Goal: Transaction & Acquisition: Purchase product/service

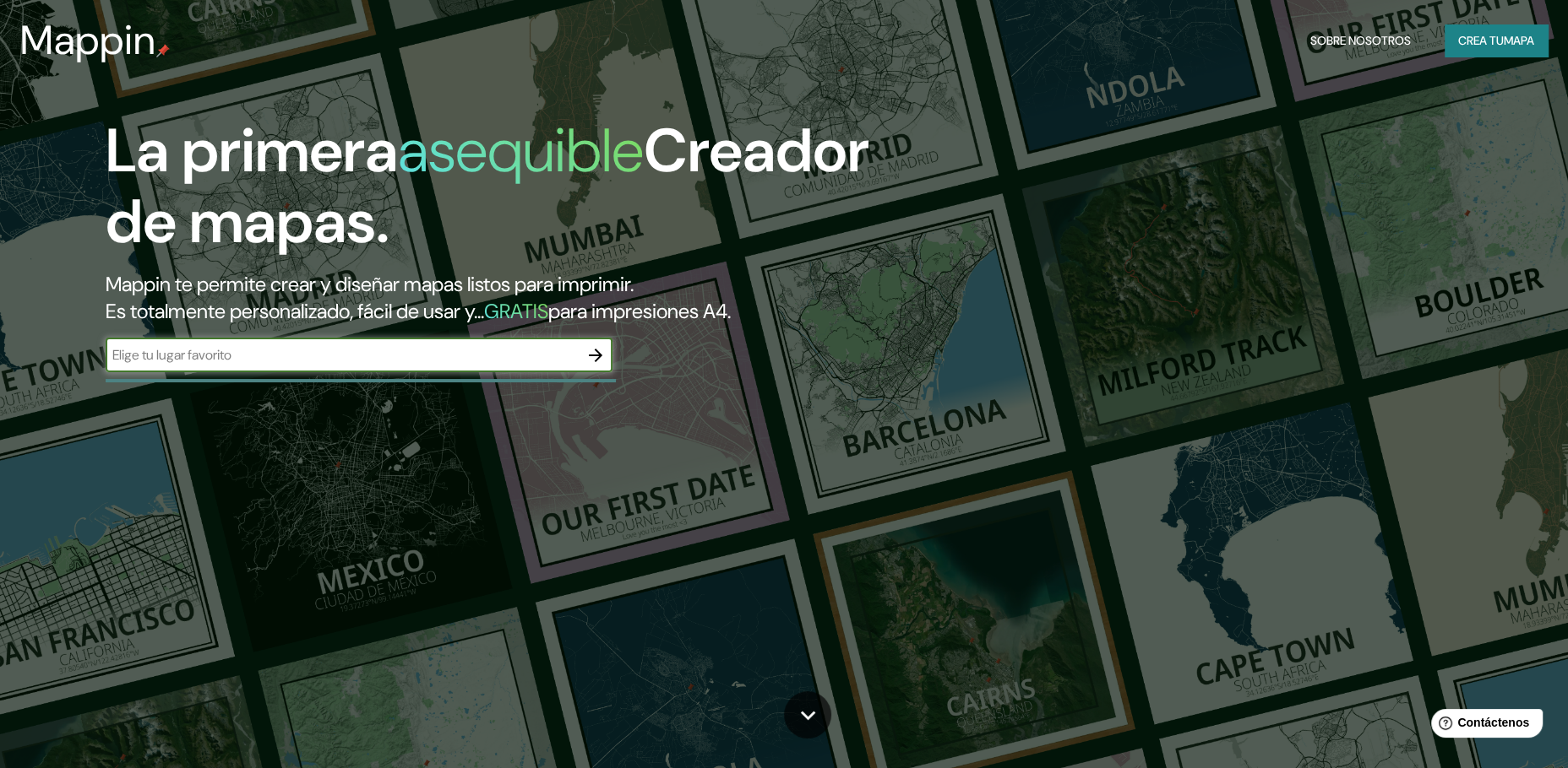
click at [236, 345] on input "text" at bounding box center [342, 355] width 473 height 19
type input "piura"
click at [586, 345] on icon "button" at bounding box center [596, 355] width 20 height 20
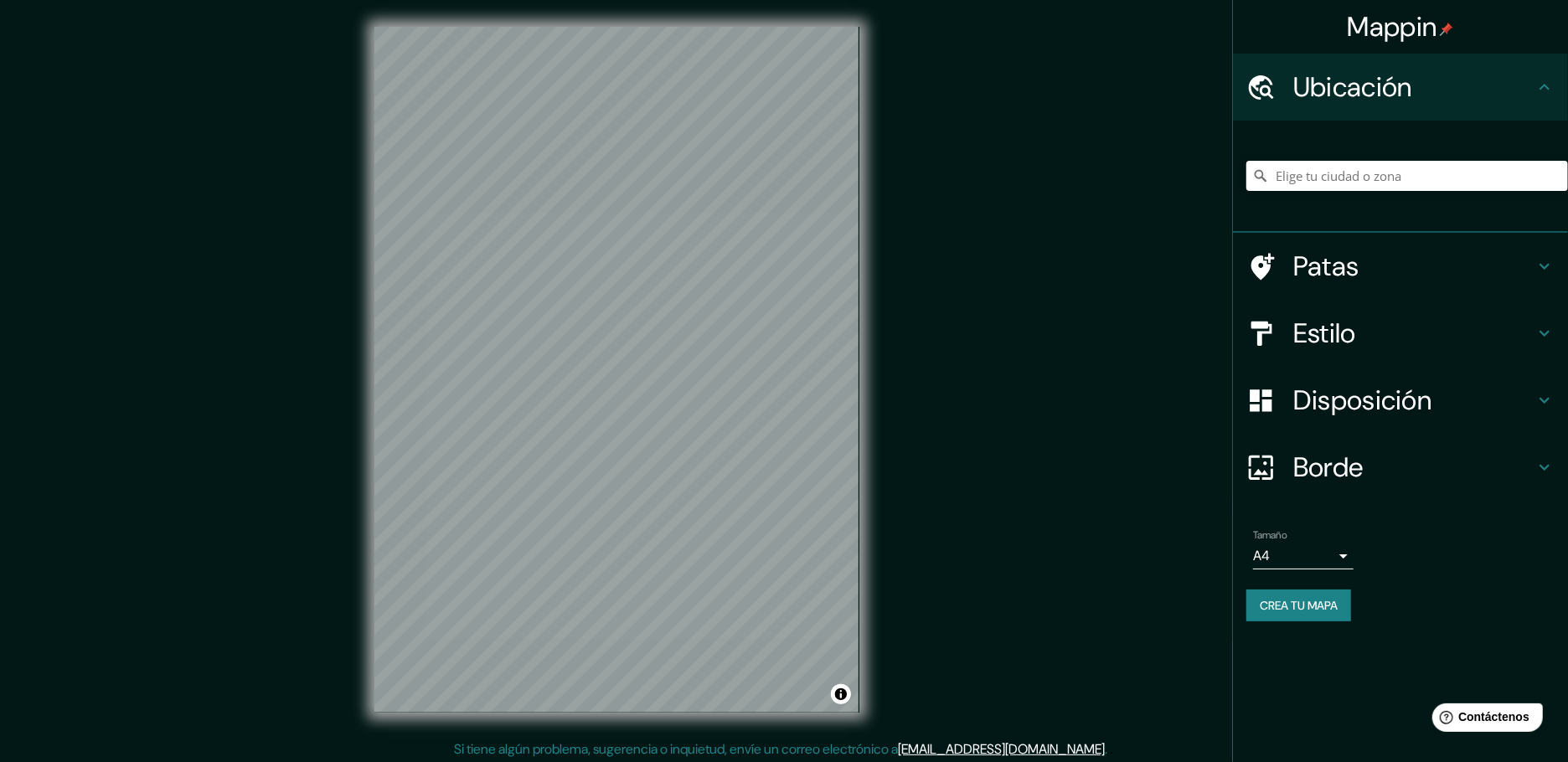
click at [1419, 323] on h4 "Estilo" at bounding box center [1414, 333] width 242 height 33
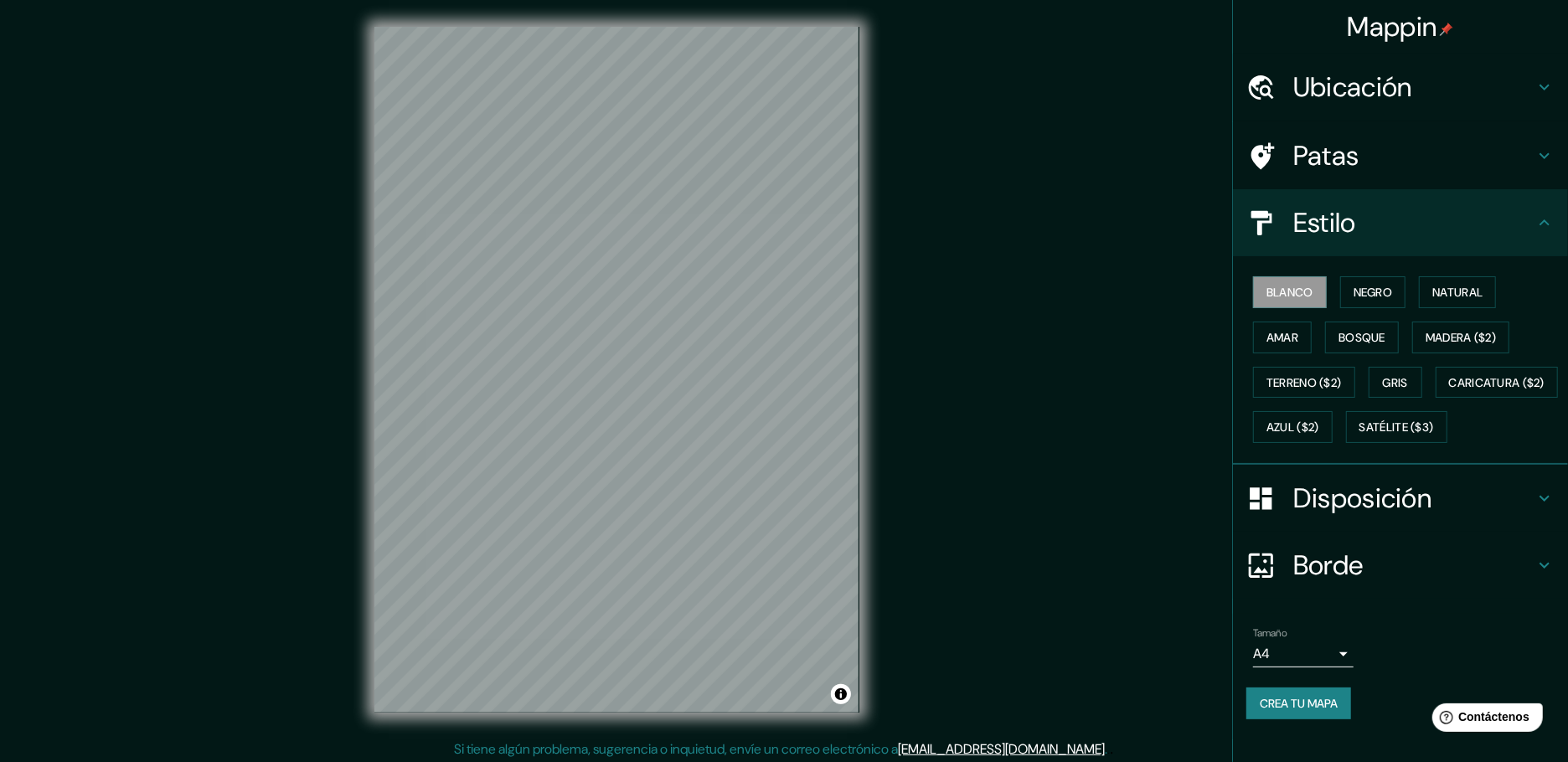
click at [1393, 89] on font "Ubicación" at bounding box center [1353, 87] width 119 height 35
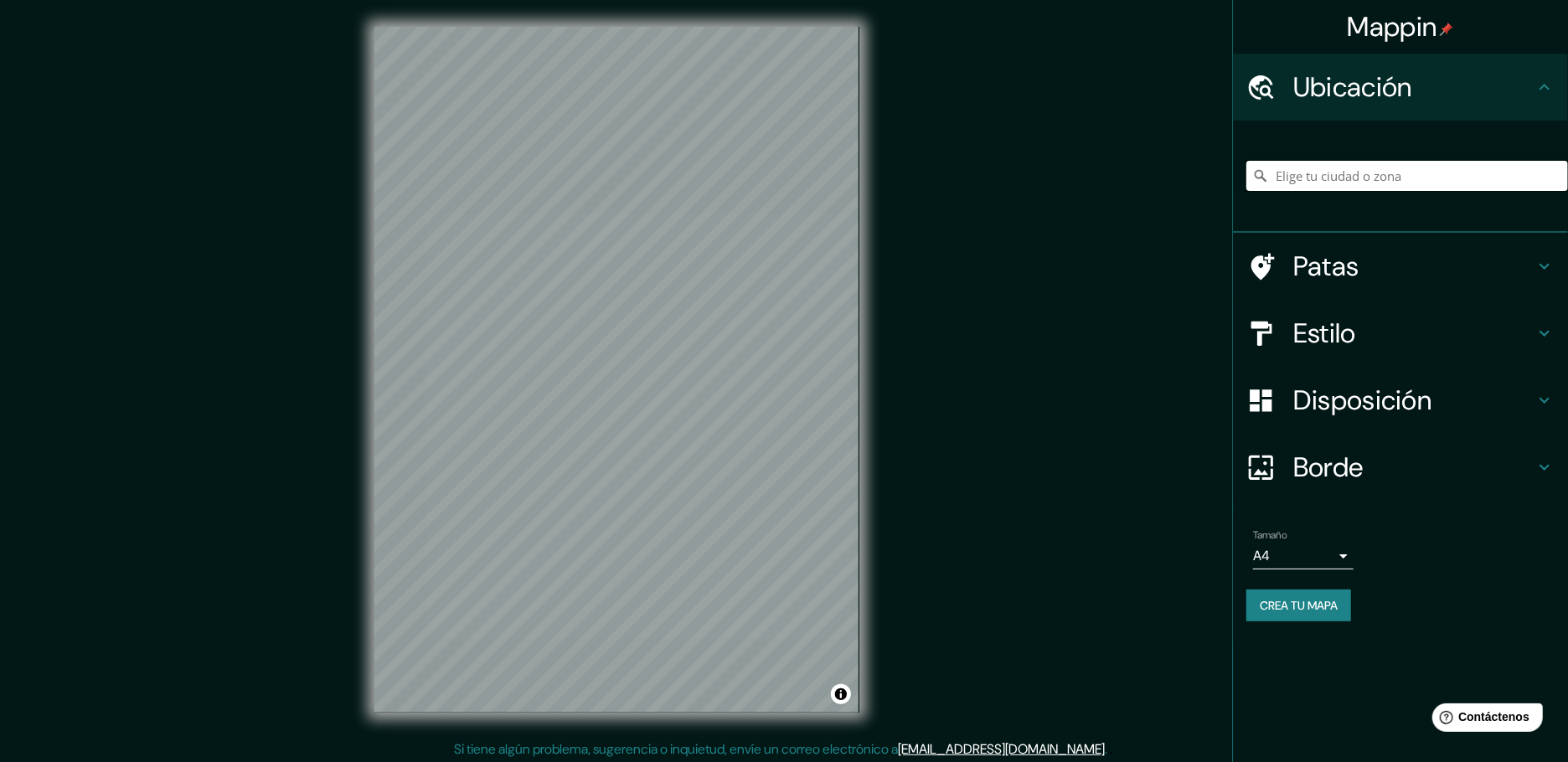
click at [1412, 172] on input "Elige tu ciudad o zona" at bounding box center [1407, 176] width 322 height 30
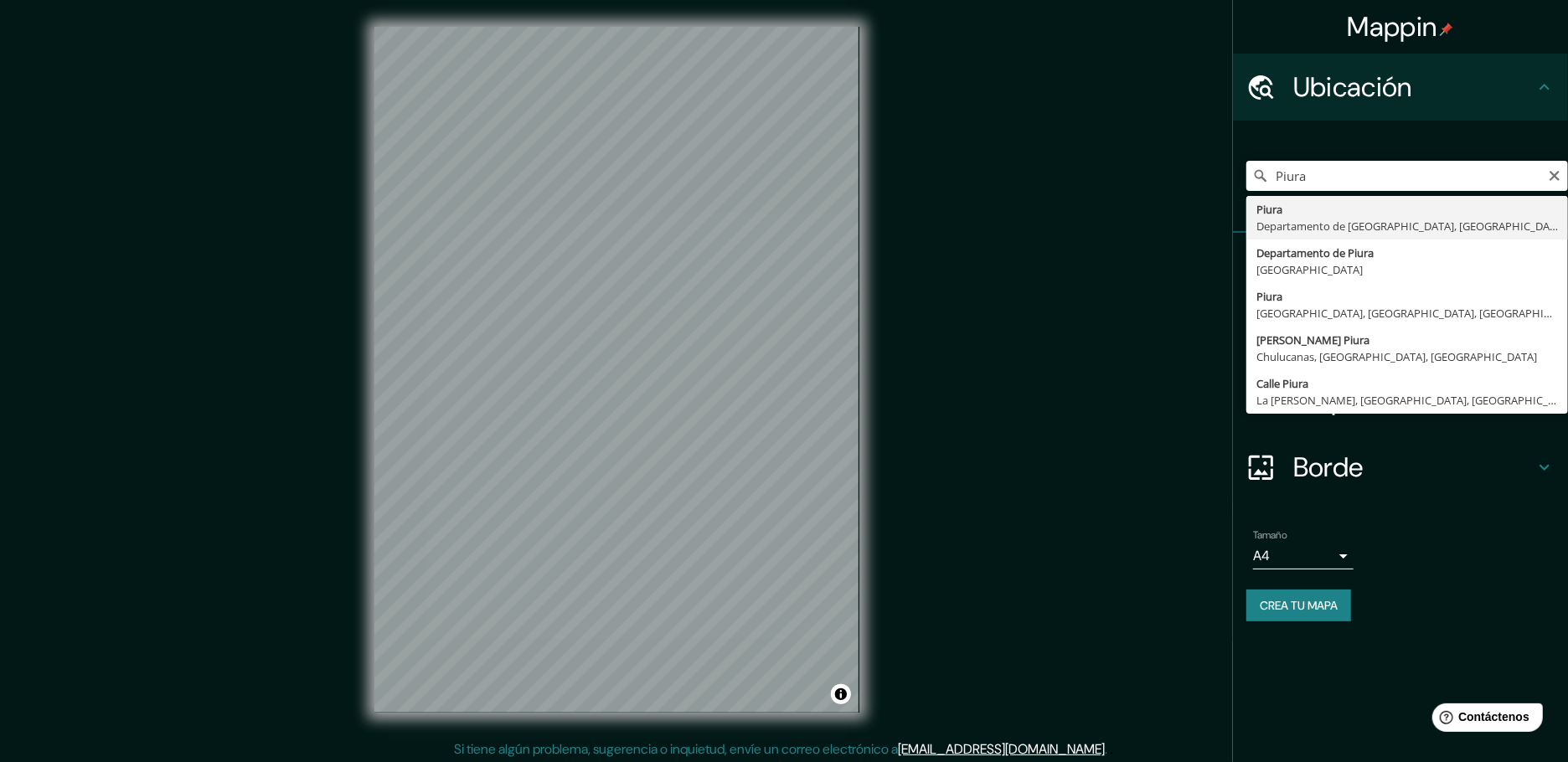
type input "Piura, [GEOGRAPHIC_DATA], [GEOGRAPHIC_DATA]"
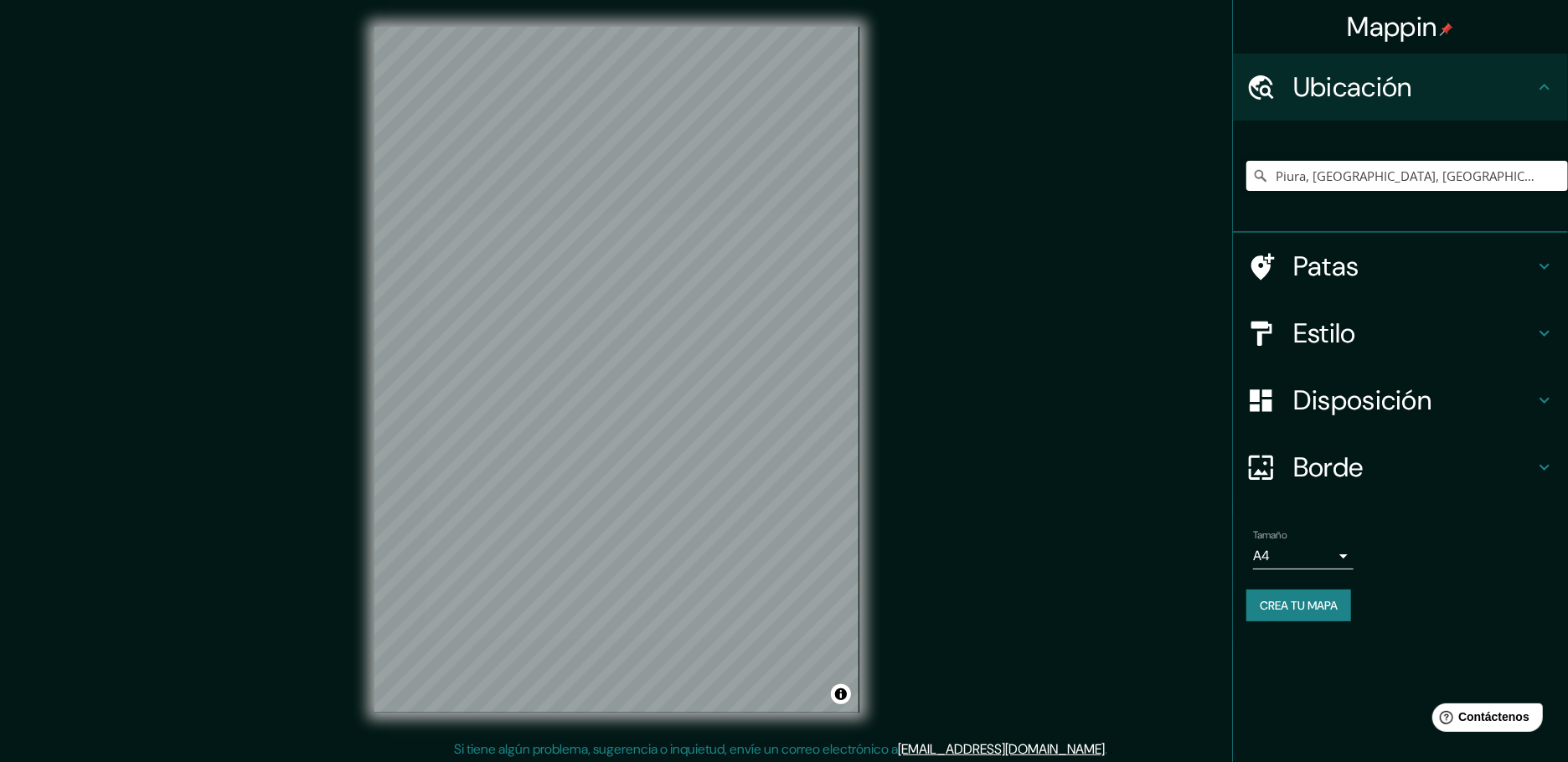
click at [1346, 316] on font "Estilo" at bounding box center [1325, 333] width 62 height 35
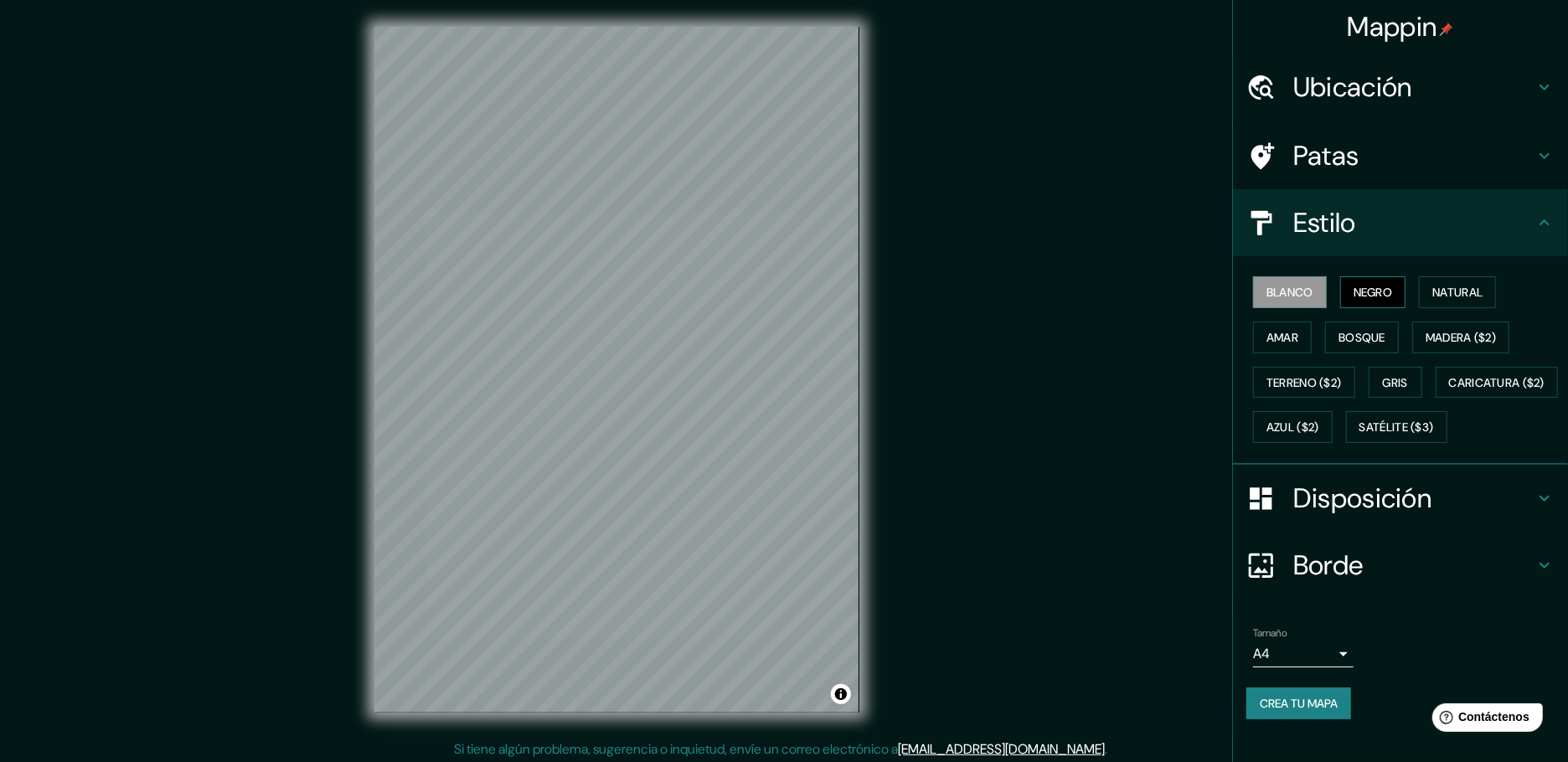
click at [1368, 285] on font "Negro" at bounding box center [1373, 292] width 40 height 15
click at [1441, 281] on font "Natural" at bounding box center [1457, 292] width 50 height 22
click at [1291, 330] on font "Amar" at bounding box center [1282, 337] width 32 height 15
click at [1347, 330] on font "Bosque" at bounding box center [1361, 337] width 47 height 15
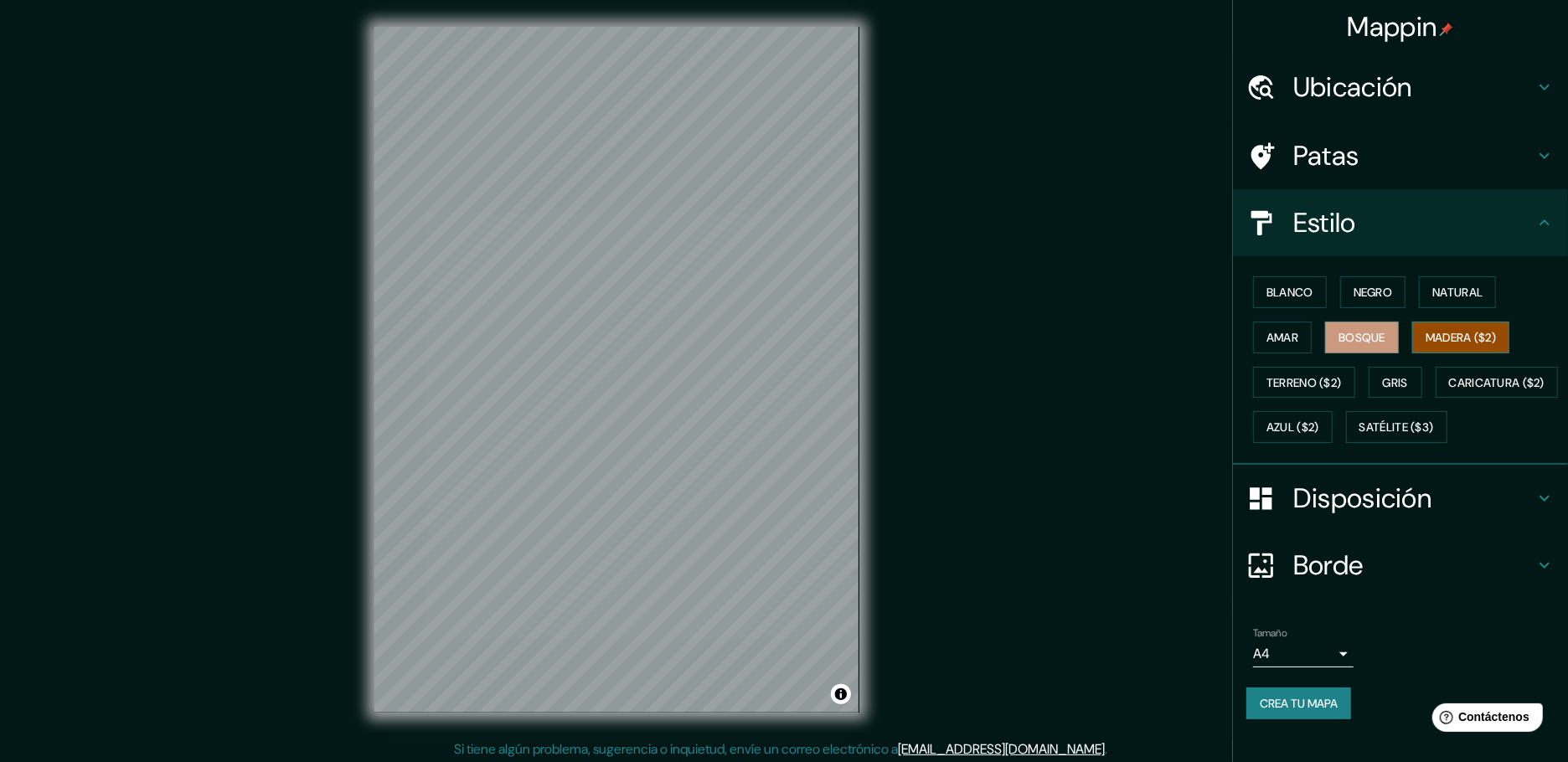
click at [1470, 331] on font "Madera ($2)" at bounding box center [1461, 337] width 70 height 22
click at [1404, 375] on font "Gris" at bounding box center [1396, 382] width 25 height 15
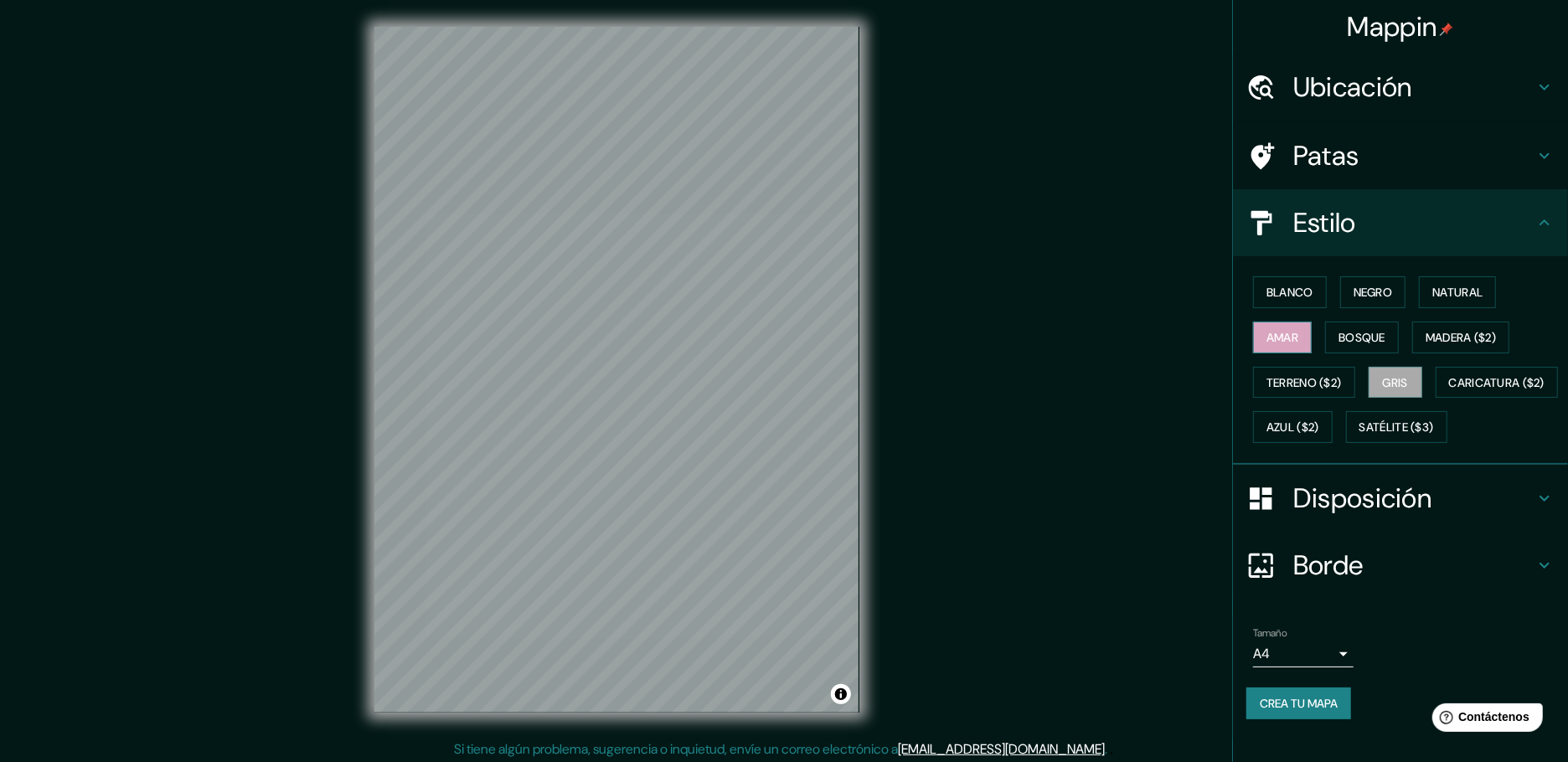
click at [1299, 324] on button "Amar" at bounding box center [1282, 337] width 59 height 32
click at [1380, 330] on font "Bosque" at bounding box center [1361, 337] width 47 height 15
click at [1341, 623] on body "Mappin Ubicación Piura, [GEOGRAPHIC_DATA], [GEOGRAPHIC_DATA] Patas Estilo Blanc…" at bounding box center [784, 381] width 1568 height 762
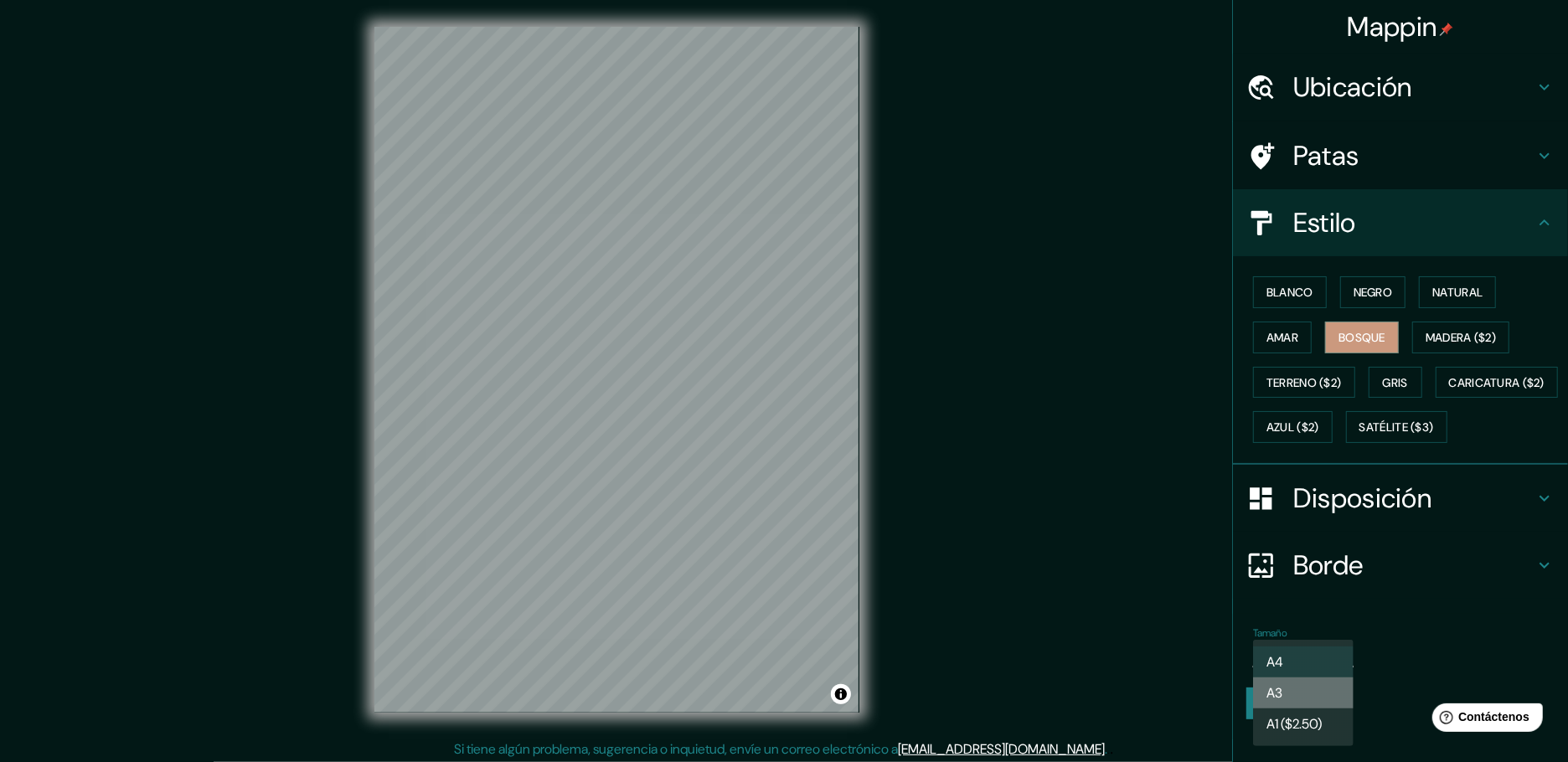
click at [1320, 696] on li "A3" at bounding box center [1303, 693] width 100 height 31
type input "a4"
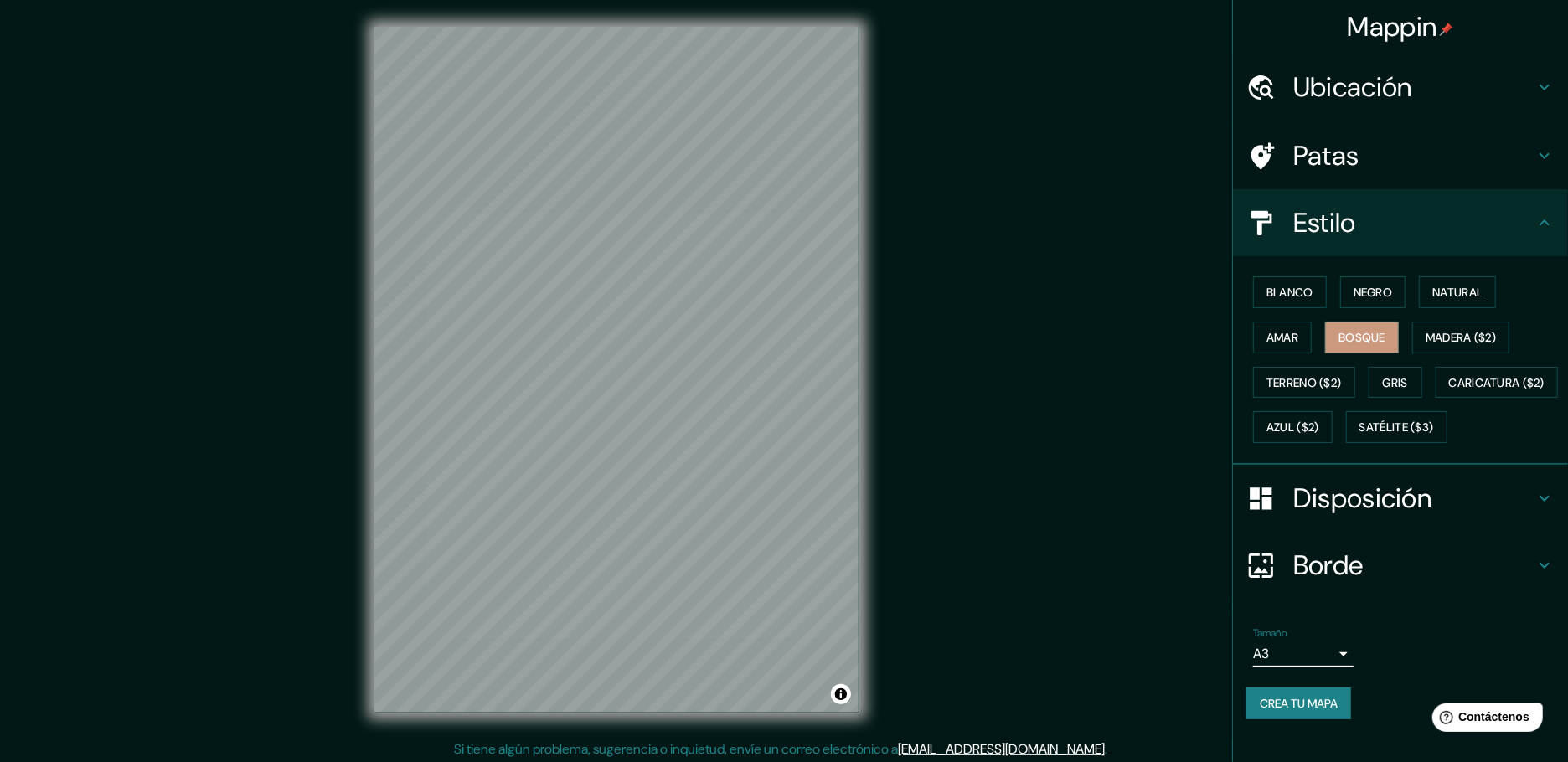
click at [1518, 488] on h4 "Disposición" at bounding box center [1414, 498] width 242 height 33
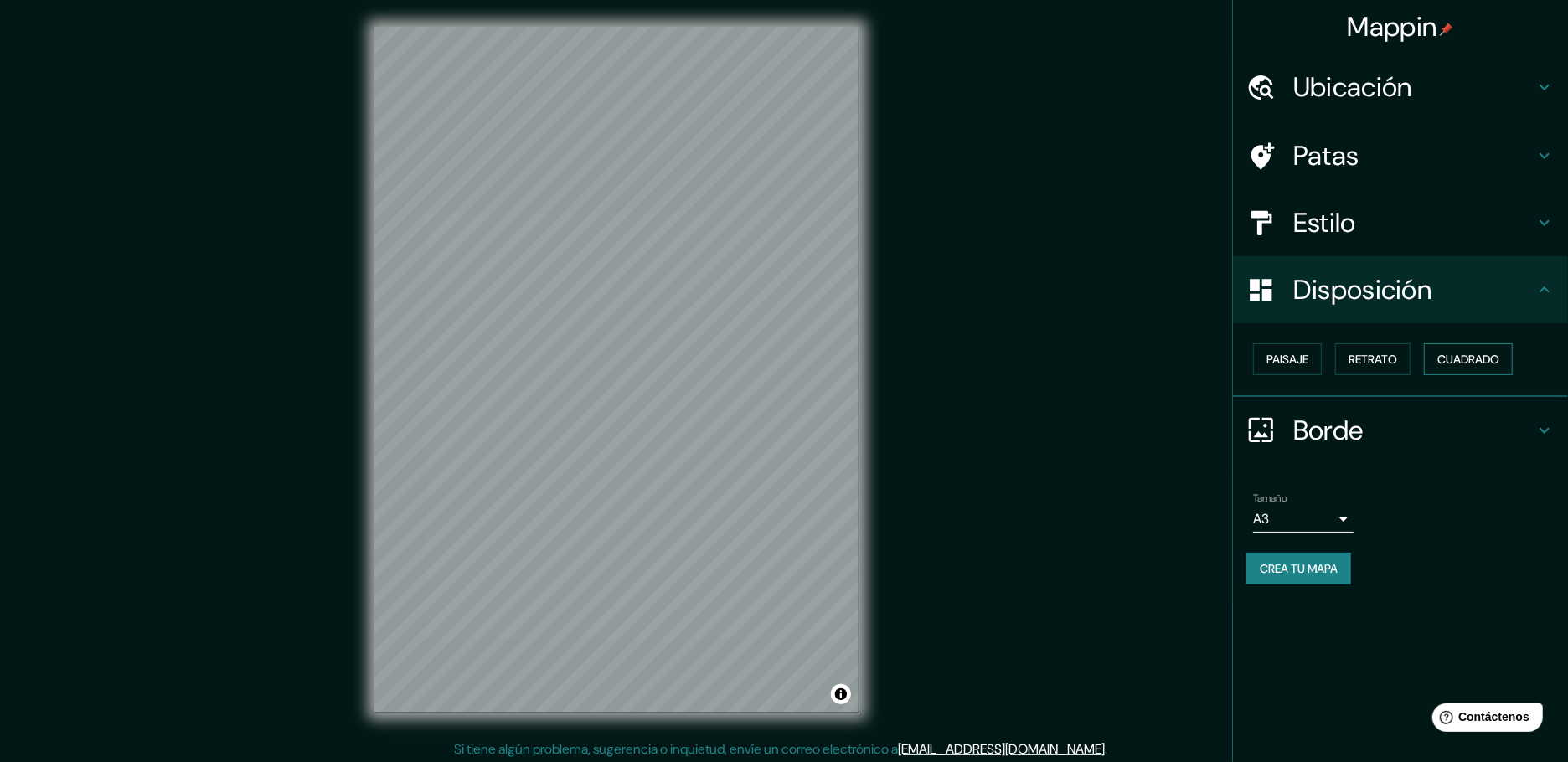
click at [1452, 349] on font "Cuadrado" at bounding box center [1469, 359] width 62 height 22
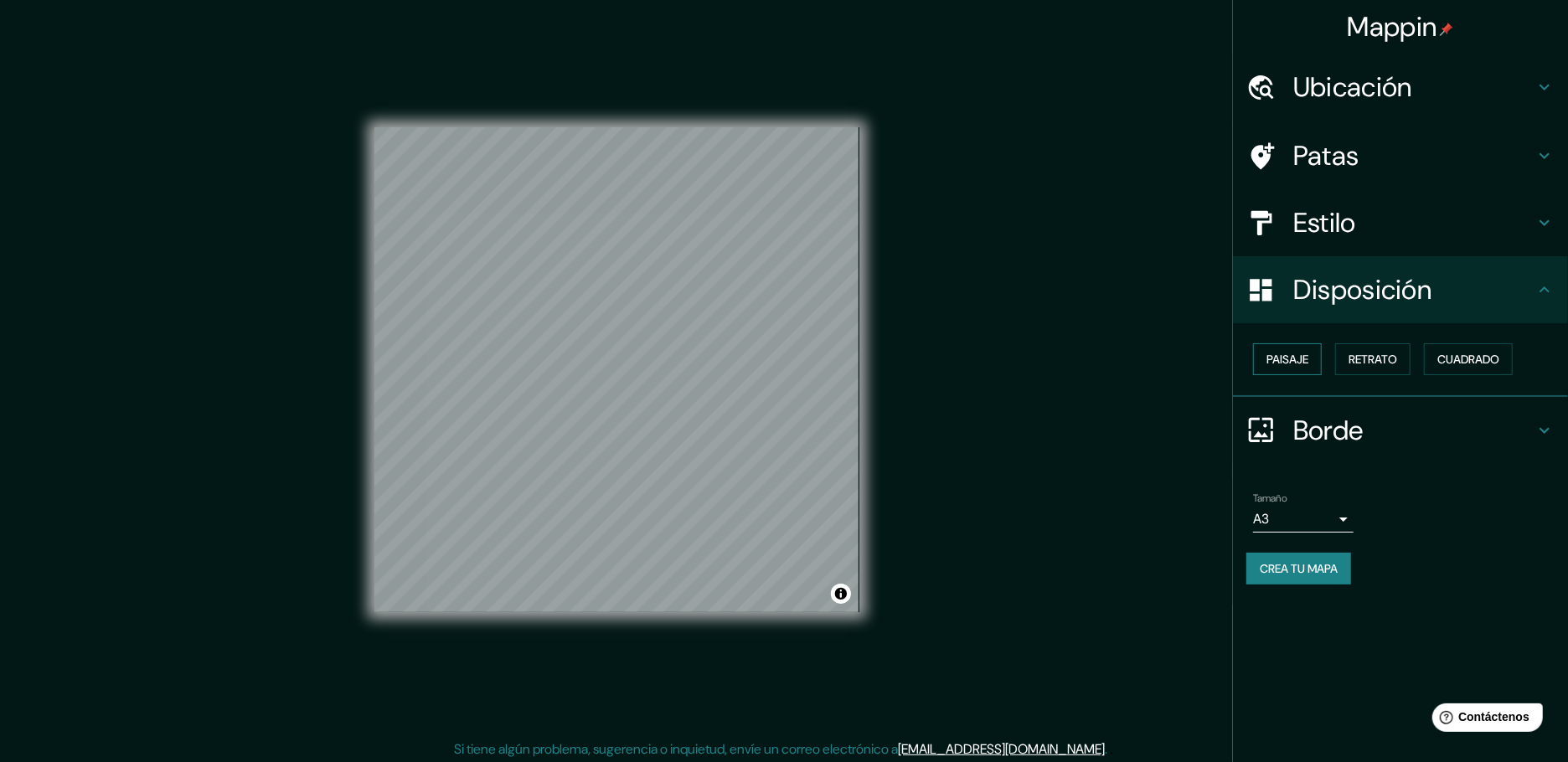
click at [1296, 352] on font "Paisaje" at bounding box center [1288, 359] width 42 height 15
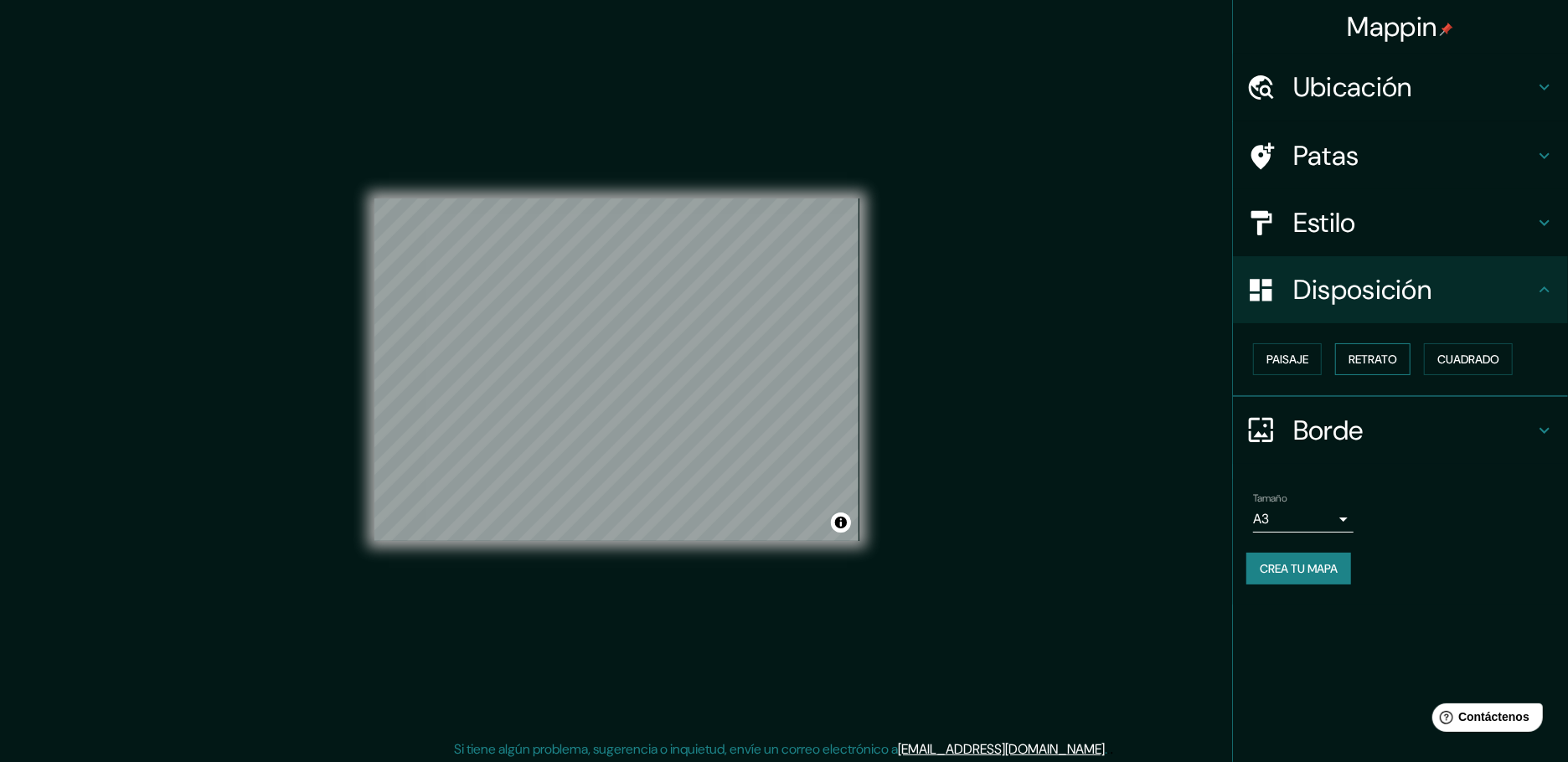
click at [1376, 352] on font "Retrato" at bounding box center [1373, 359] width 48 height 15
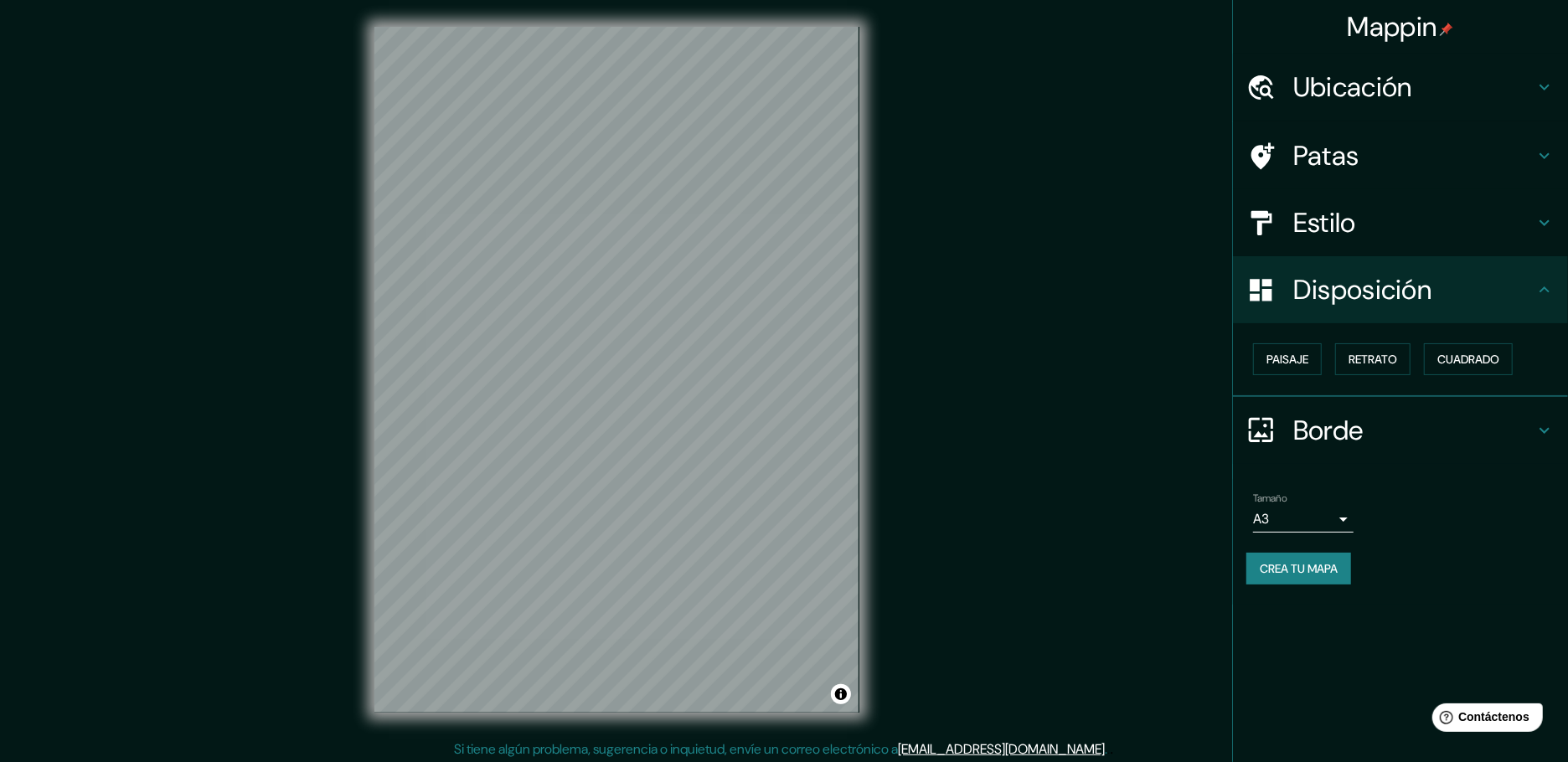
click at [1383, 414] on h4 "Borde" at bounding box center [1414, 431] width 242 height 33
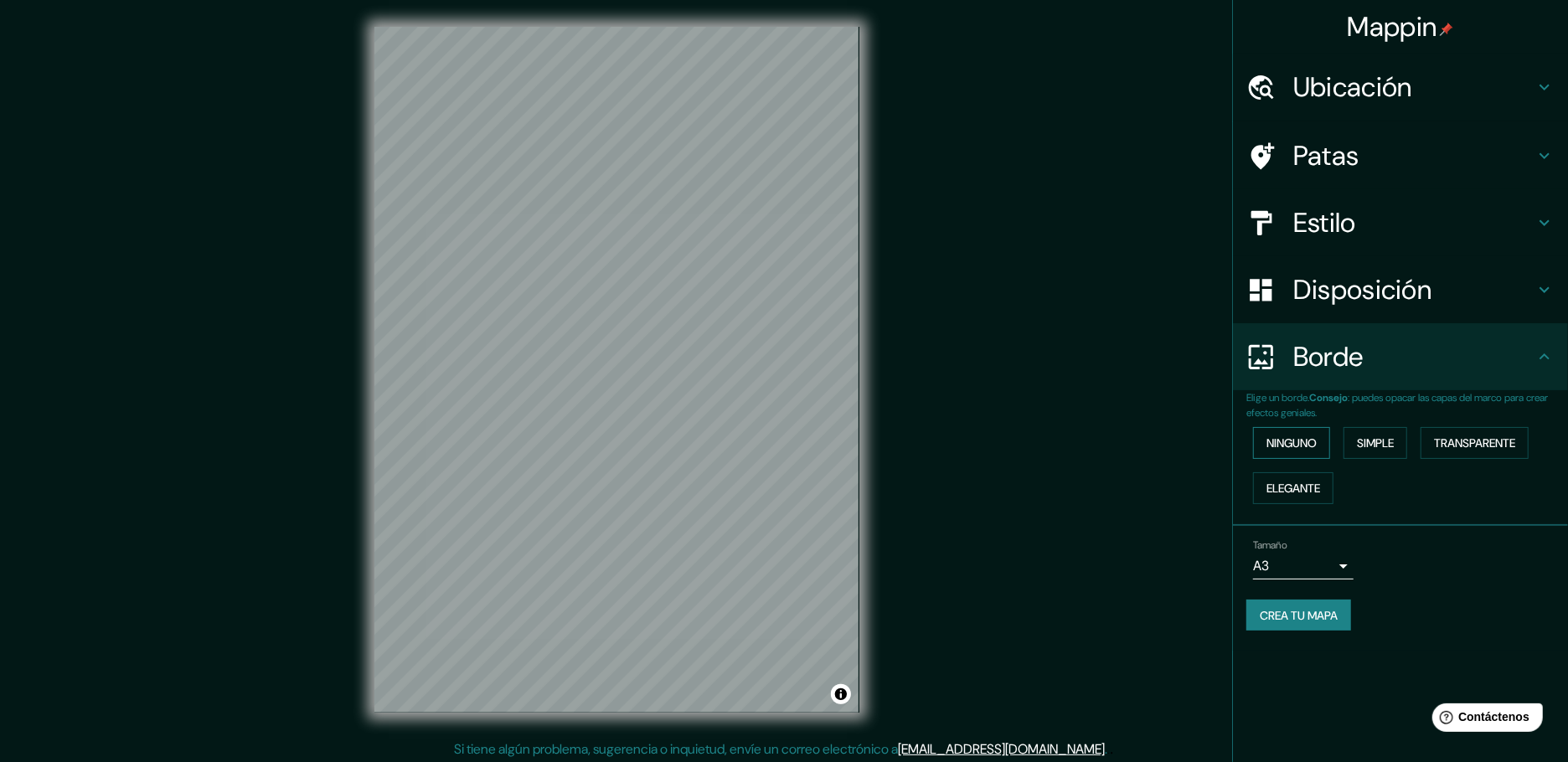
click at [1308, 436] on font "Ninguno" at bounding box center [1291, 443] width 50 height 15
click at [1369, 436] on font "Simple" at bounding box center [1376, 443] width 37 height 15
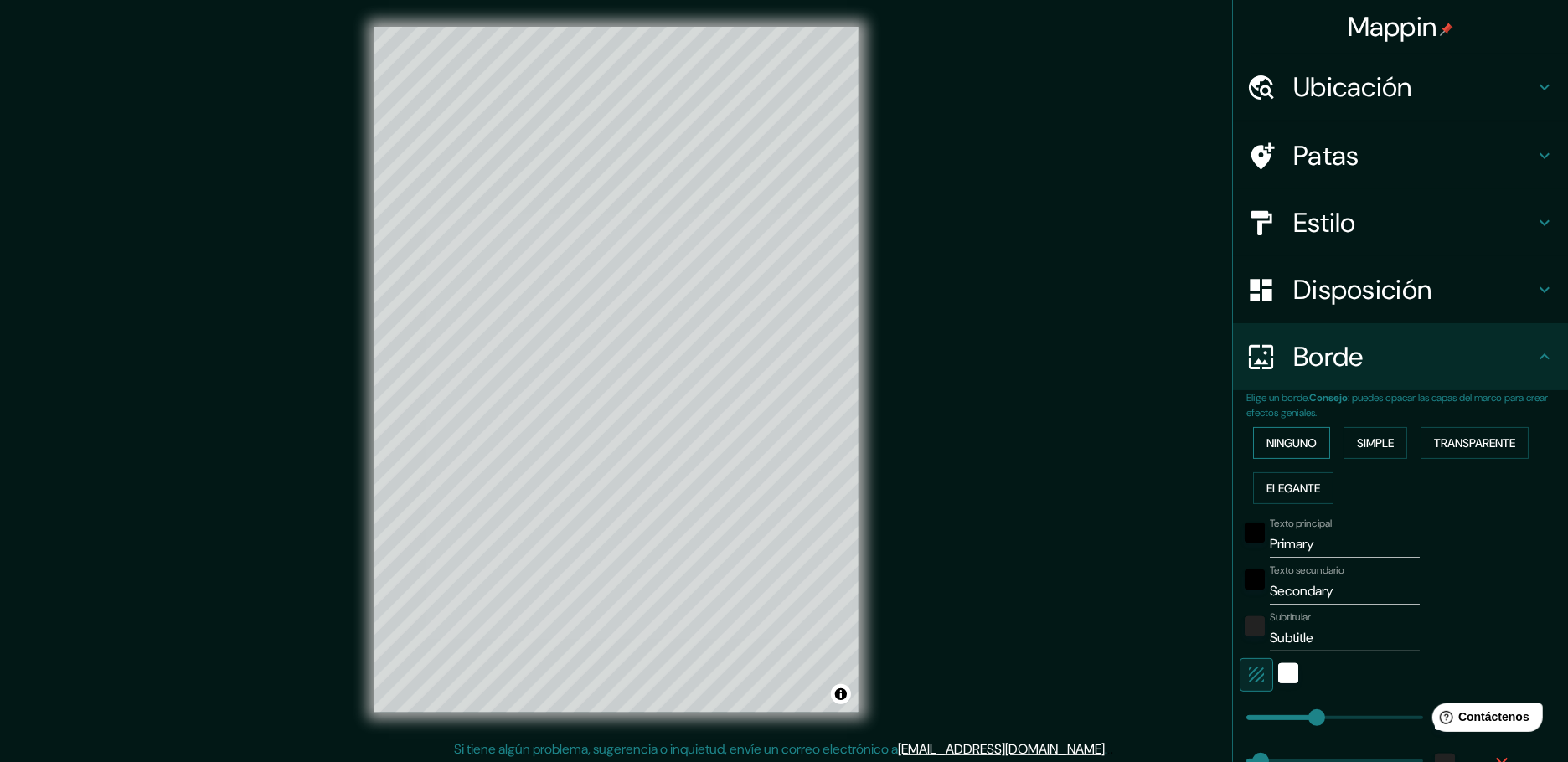
click at [1278, 436] on font "Ninguno" at bounding box center [1291, 443] width 50 height 15
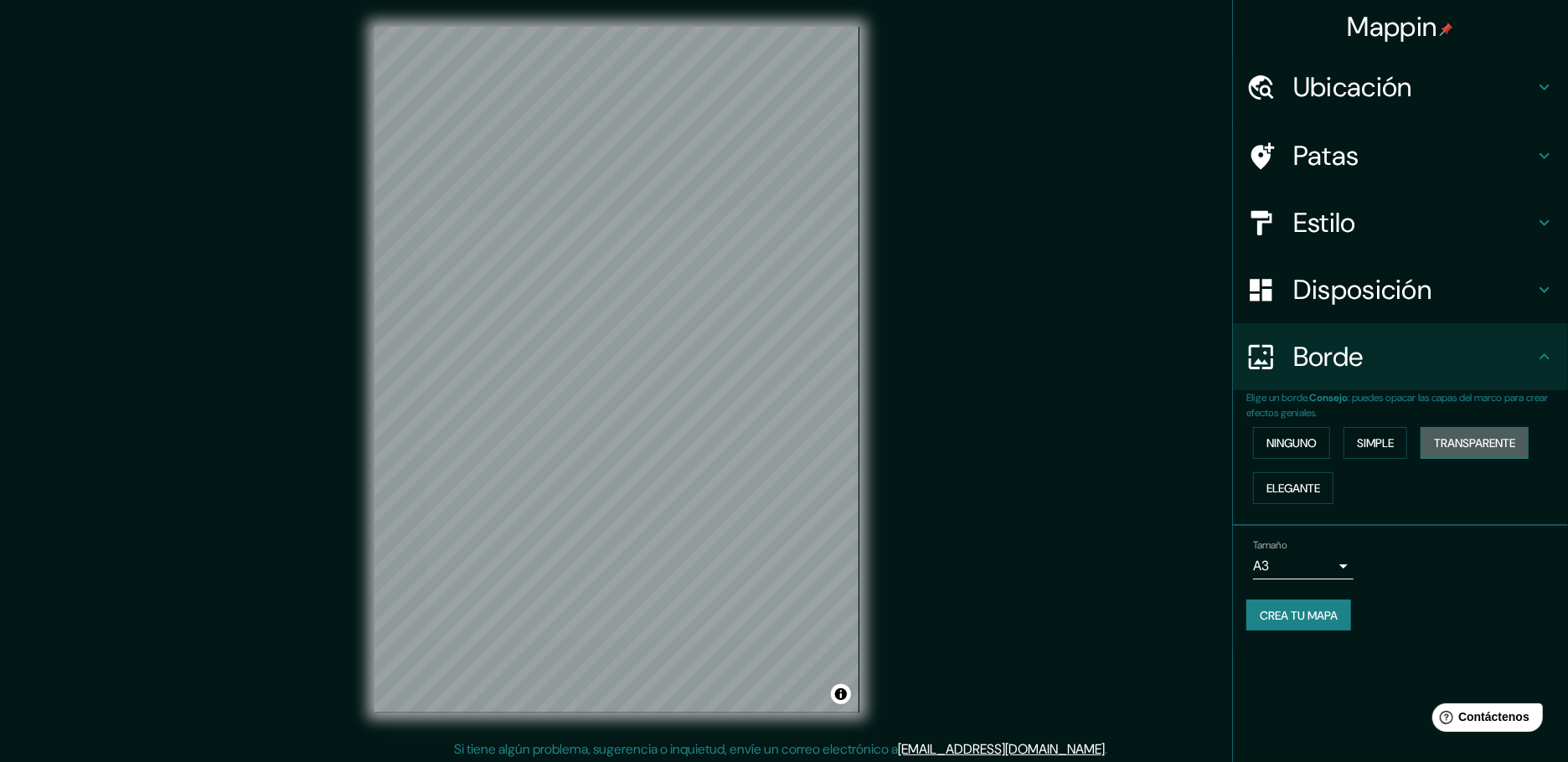
click at [1448, 436] on font "Transparente" at bounding box center [1475, 443] width 81 height 15
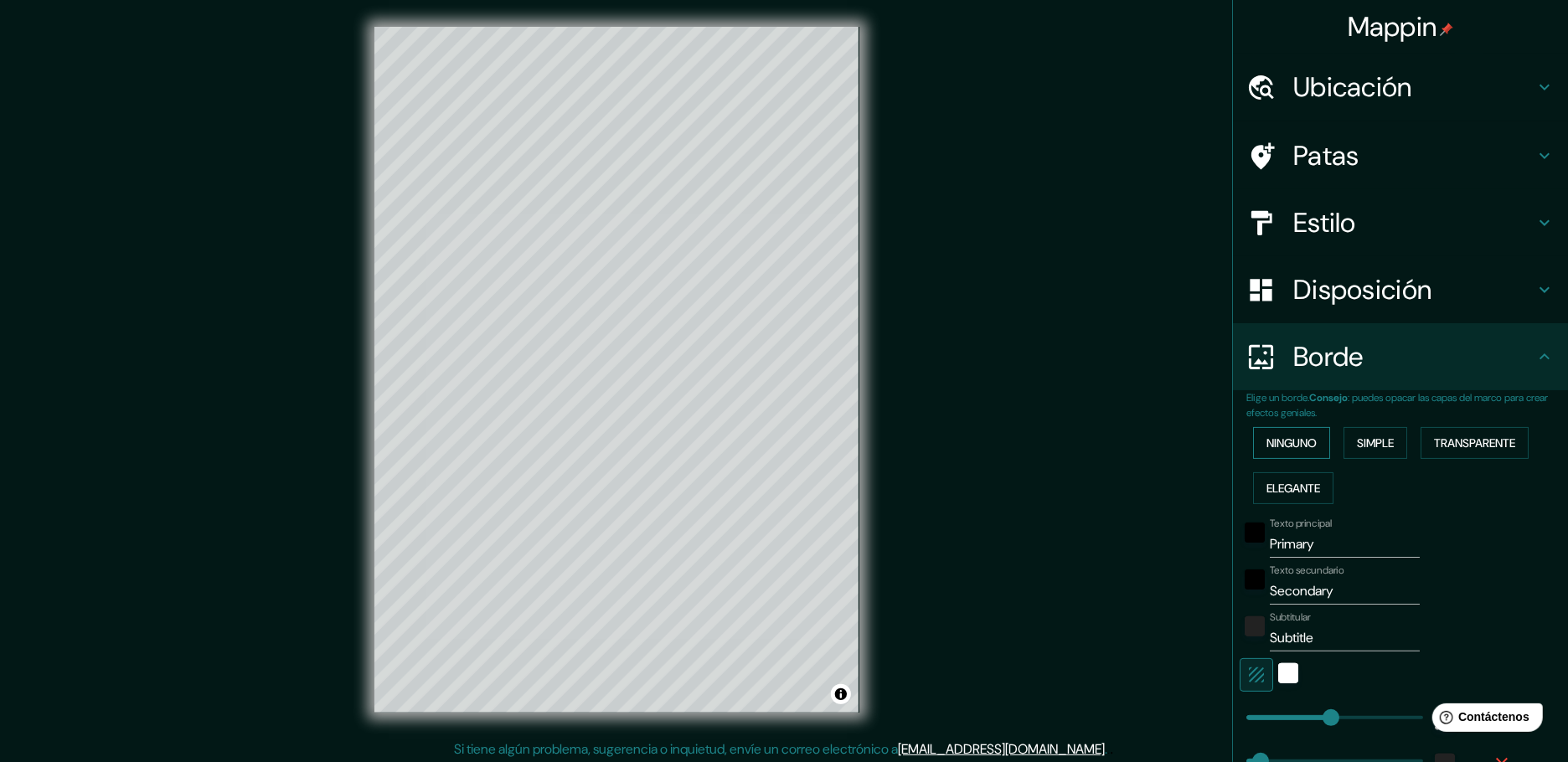
click at [1285, 436] on font "Ninguno" at bounding box center [1291, 443] width 50 height 15
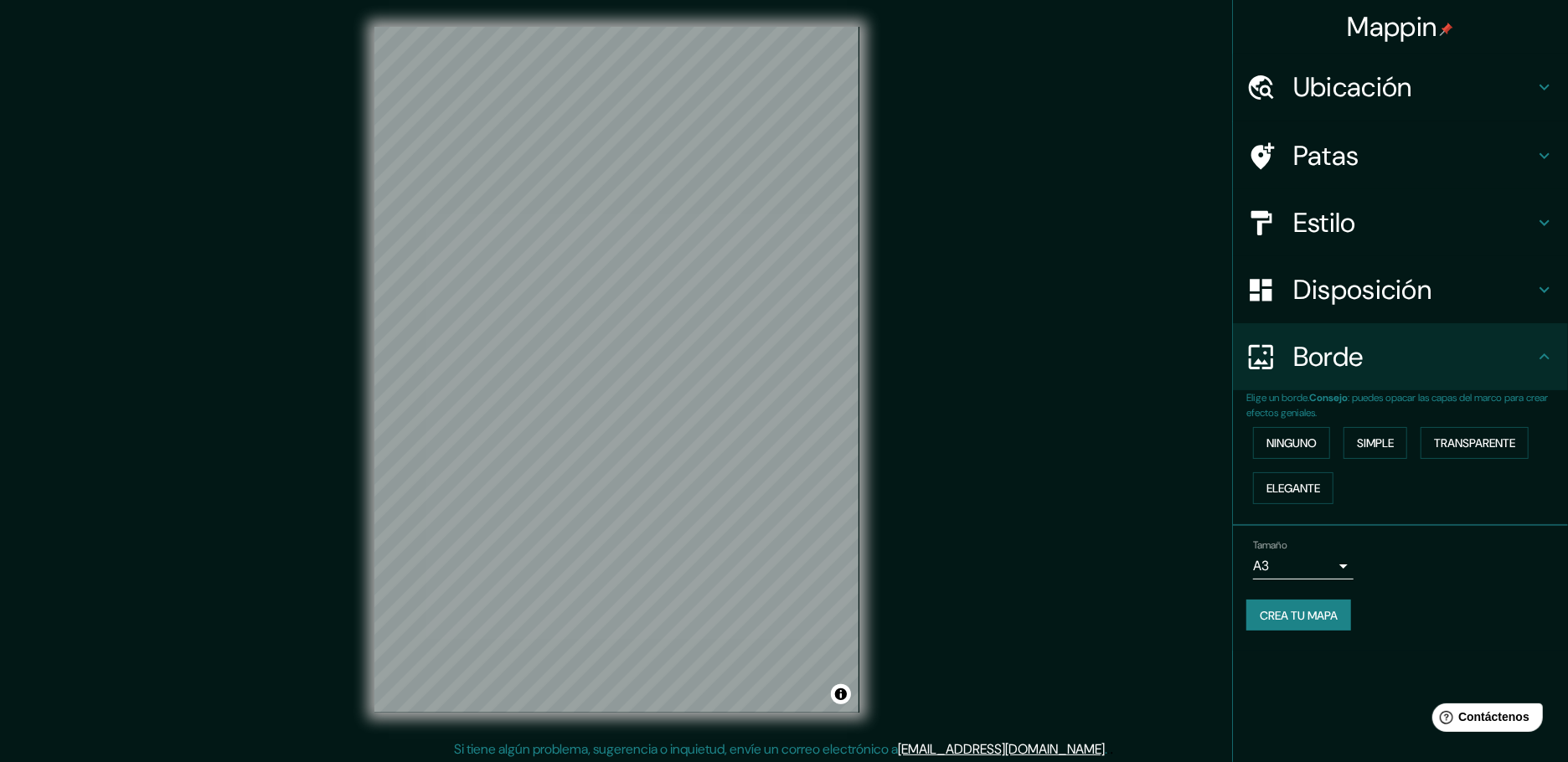
click at [1383, 156] on h4 "Patas" at bounding box center [1414, 156] width 242 height 33
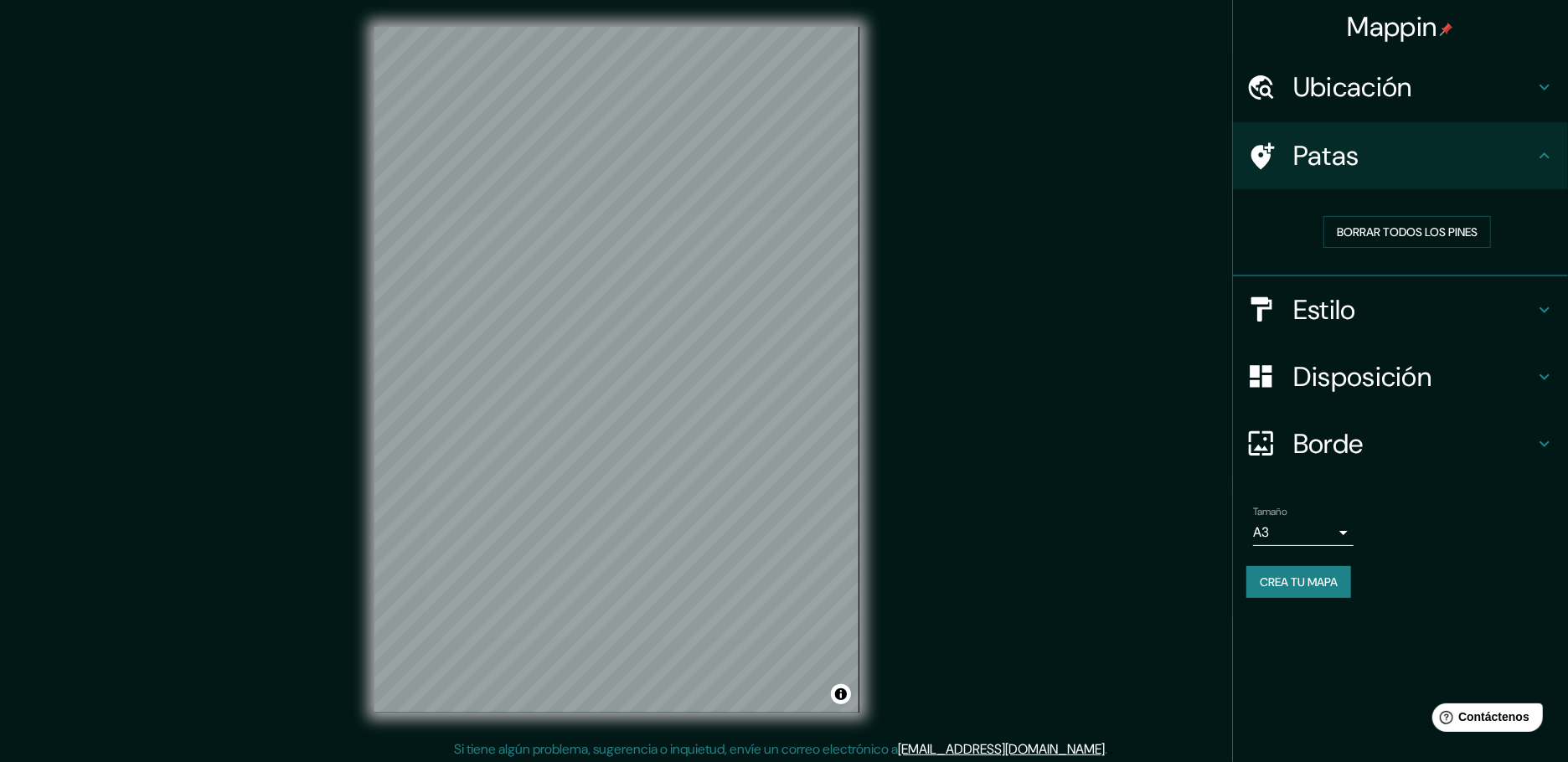
click at [1305, 572] on button "Crea tu mapa" at bounding box center [1298, 582] width 105 height 32
drag, startPoint x: 870, startPoint y: 410, endPoint x: 992, endPoint y: 322, distance: 150.4
click at [992, 322] on div "Mappin Ubicación Piura, [GEOGRAPHIC_DATA], [GEOGRAPHIC_DATA] Patas Borrar todos…" at bounding box center [784, 383] width 1568 height 766
click at [1294, 566] on div "Crea tu mapa" at bounding box center [1400, 582] width 309 height 32
click at [1318, 575] on font "Crea tu mapa" at bounding box center [1299, 582] width 78 height 15
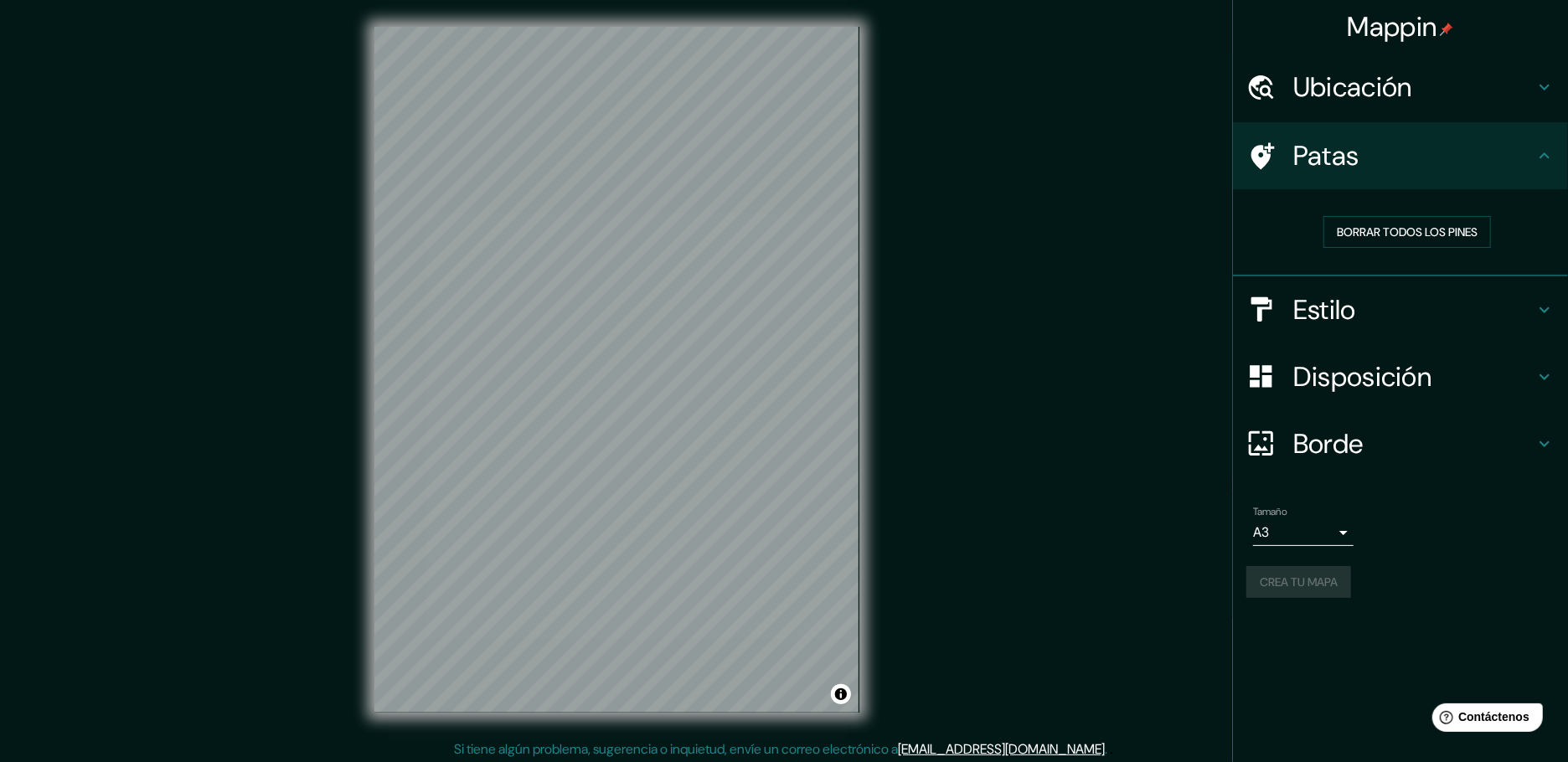
click at [1547, 146] on icon at bounding box center [1544, 156] width 20 height 20
click at [1546, 160] on div "Patas" at bounding box center [1400, 156] width 335 height 67
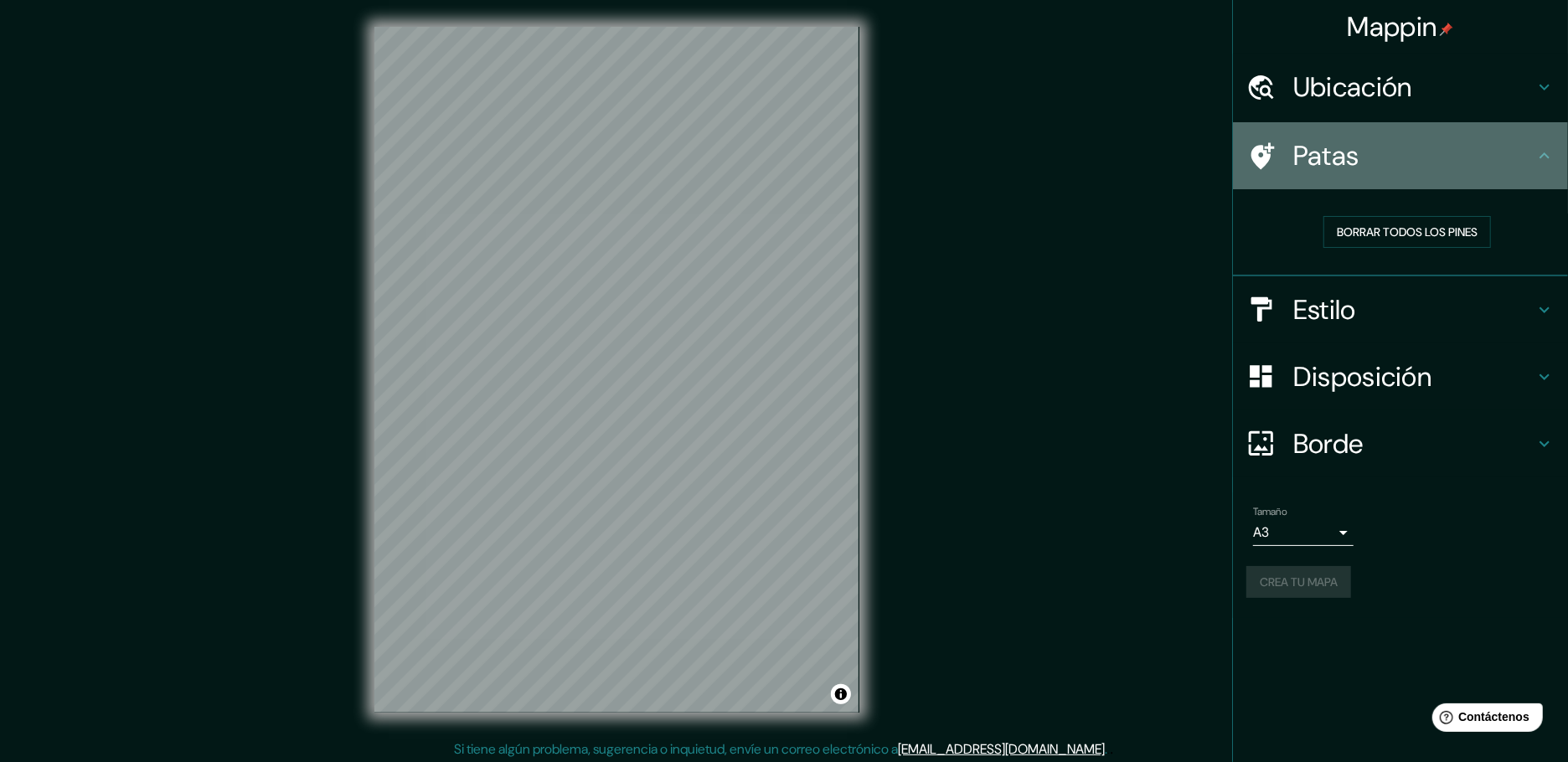
click at [1543, 155] on icon at bounding box center [1544, 156] width 20 height 20
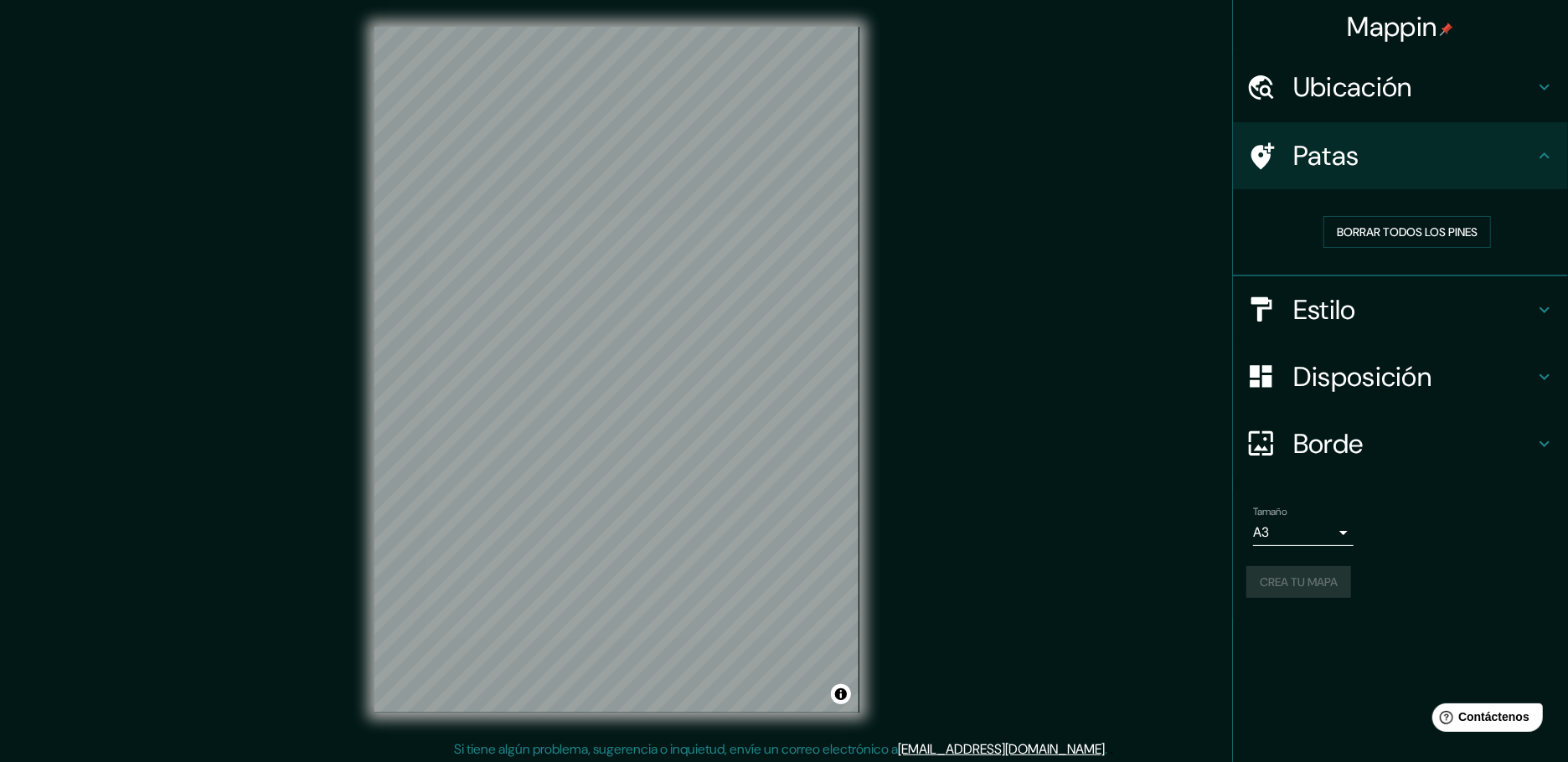
click at [1546, 300] on icon at bounding box center [1544, 309] width 20 height 20
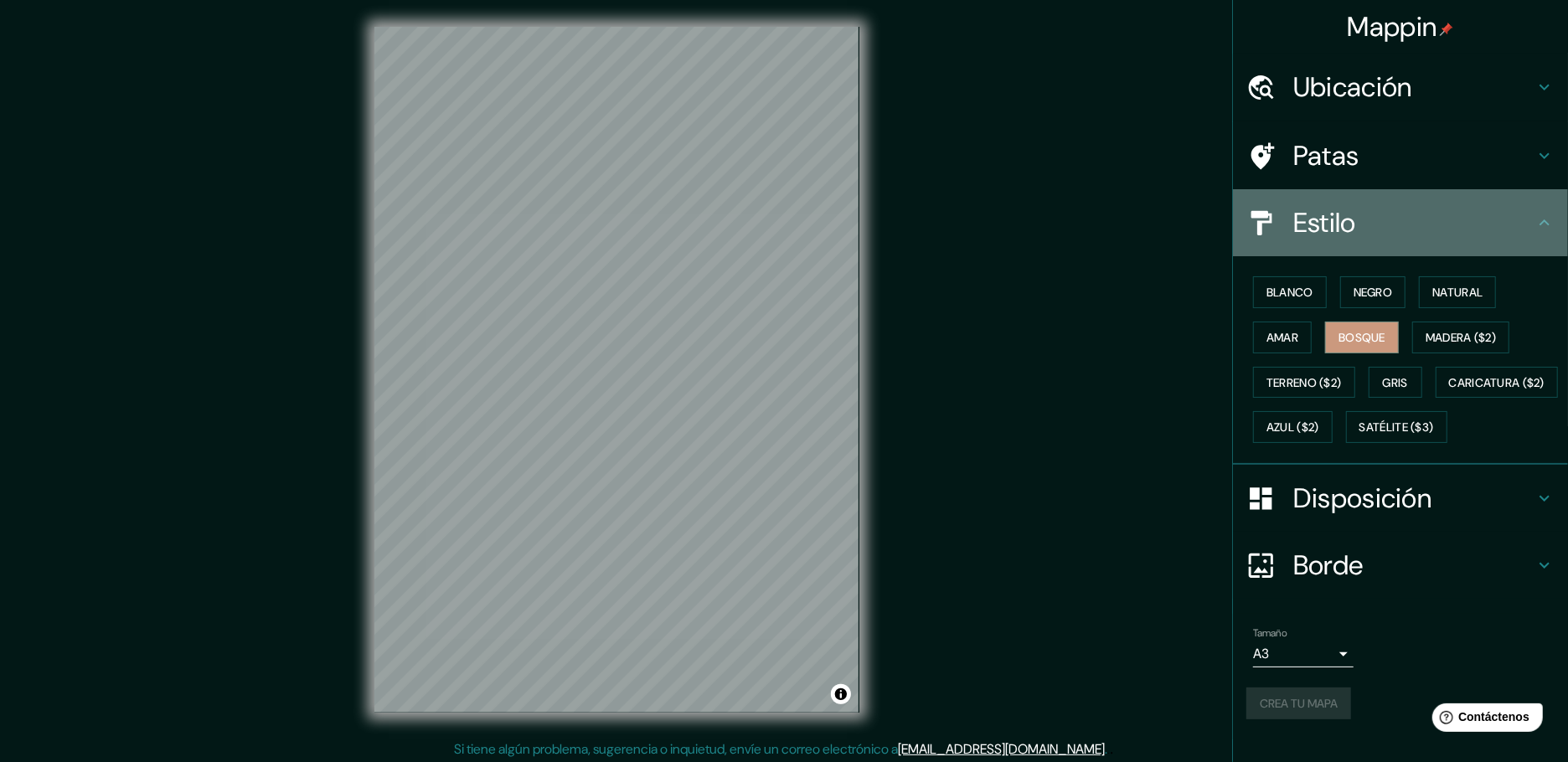
click at [1544, 227] on div "Estilo" at bounding box center [1400, 222] width 335 height 67
click at [1547, 213] on icon at bounding box center [1544, 222] width 20 height 20
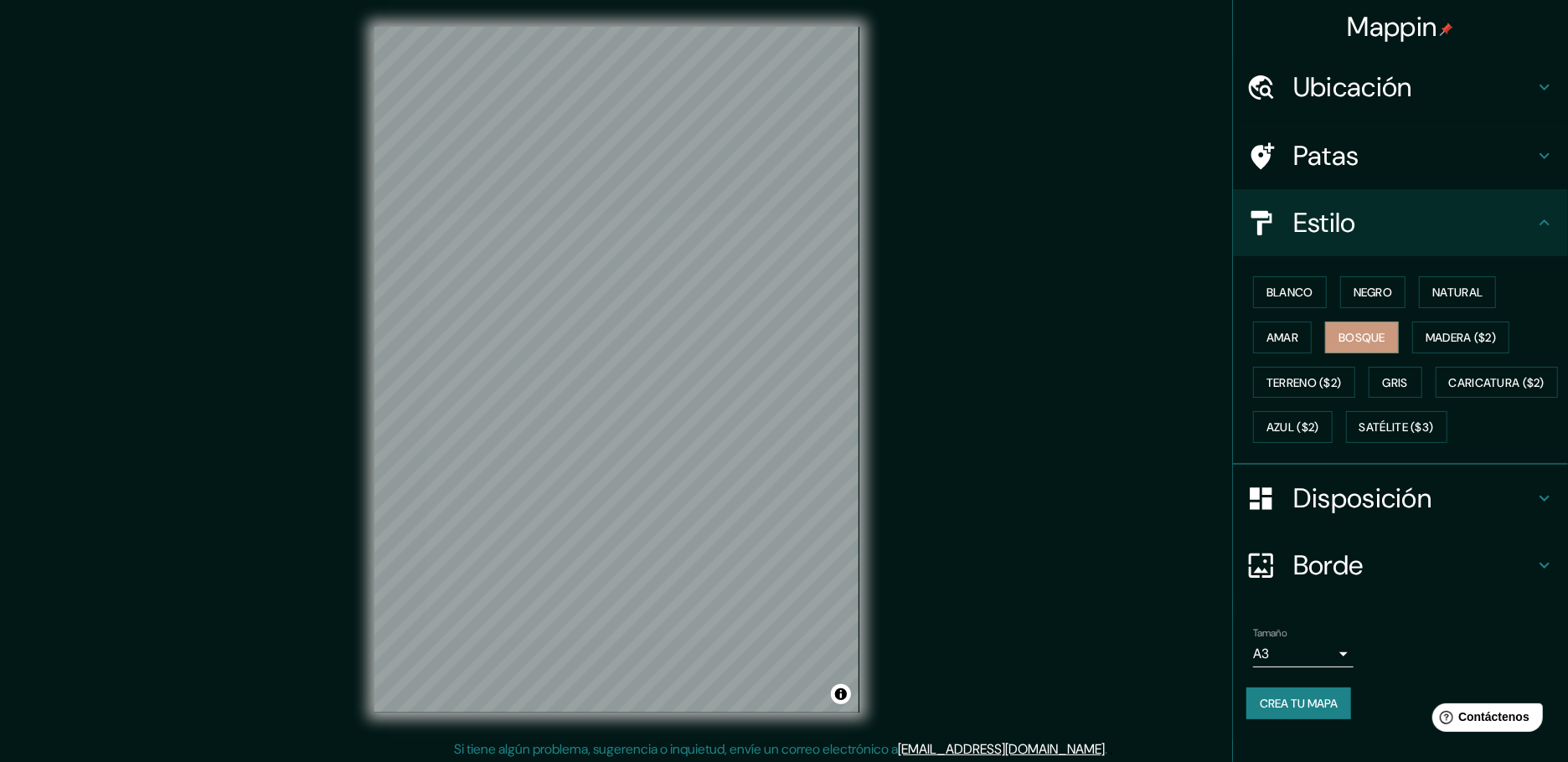
click at [1527, 482] on h4 "Disposición" at bounding box center [1414, 498] width 242 height 33
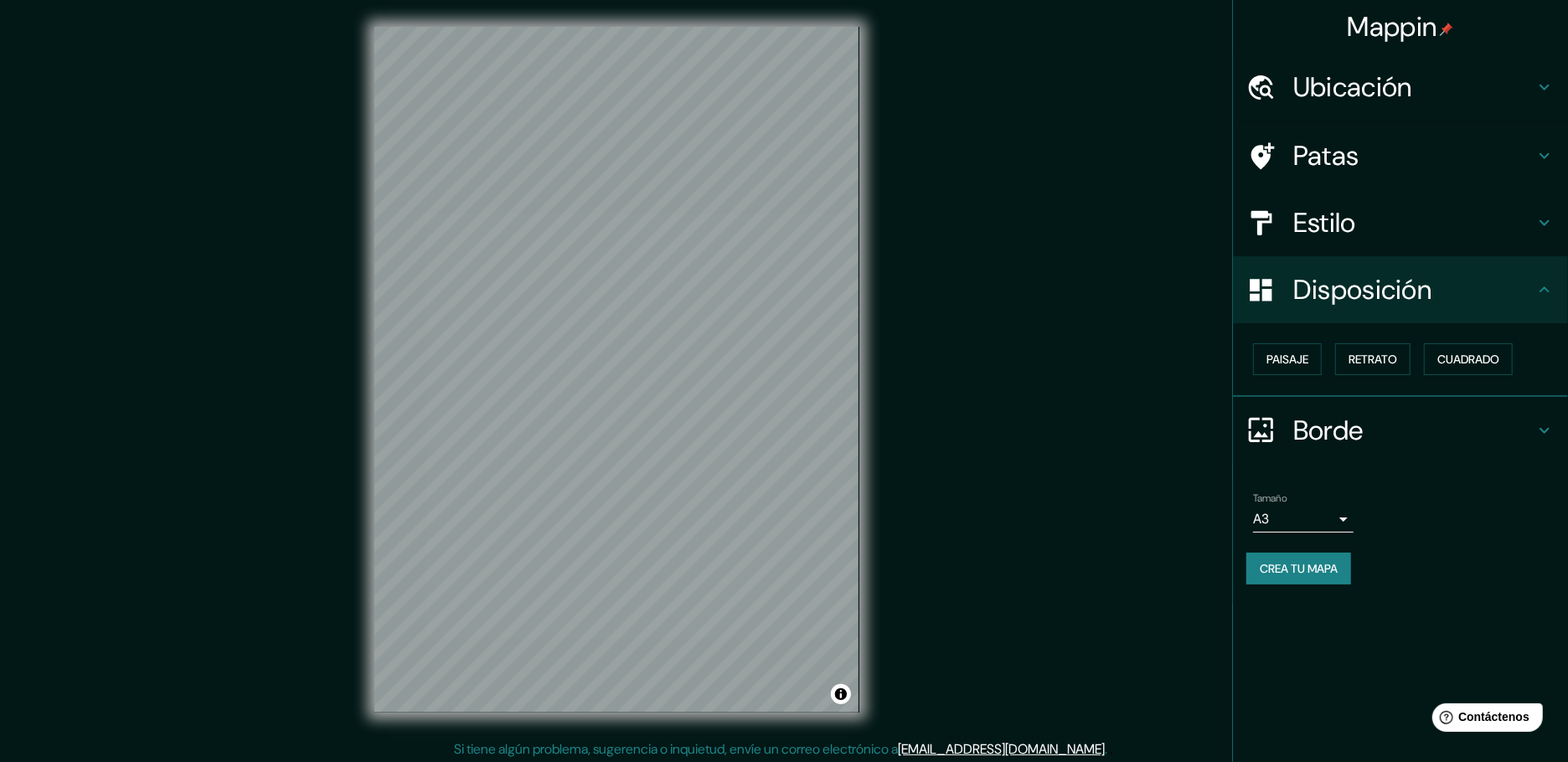
click at [1480, 90] on h4 "Ubicación" at bounding box center [1414, 87] width 242 height 33
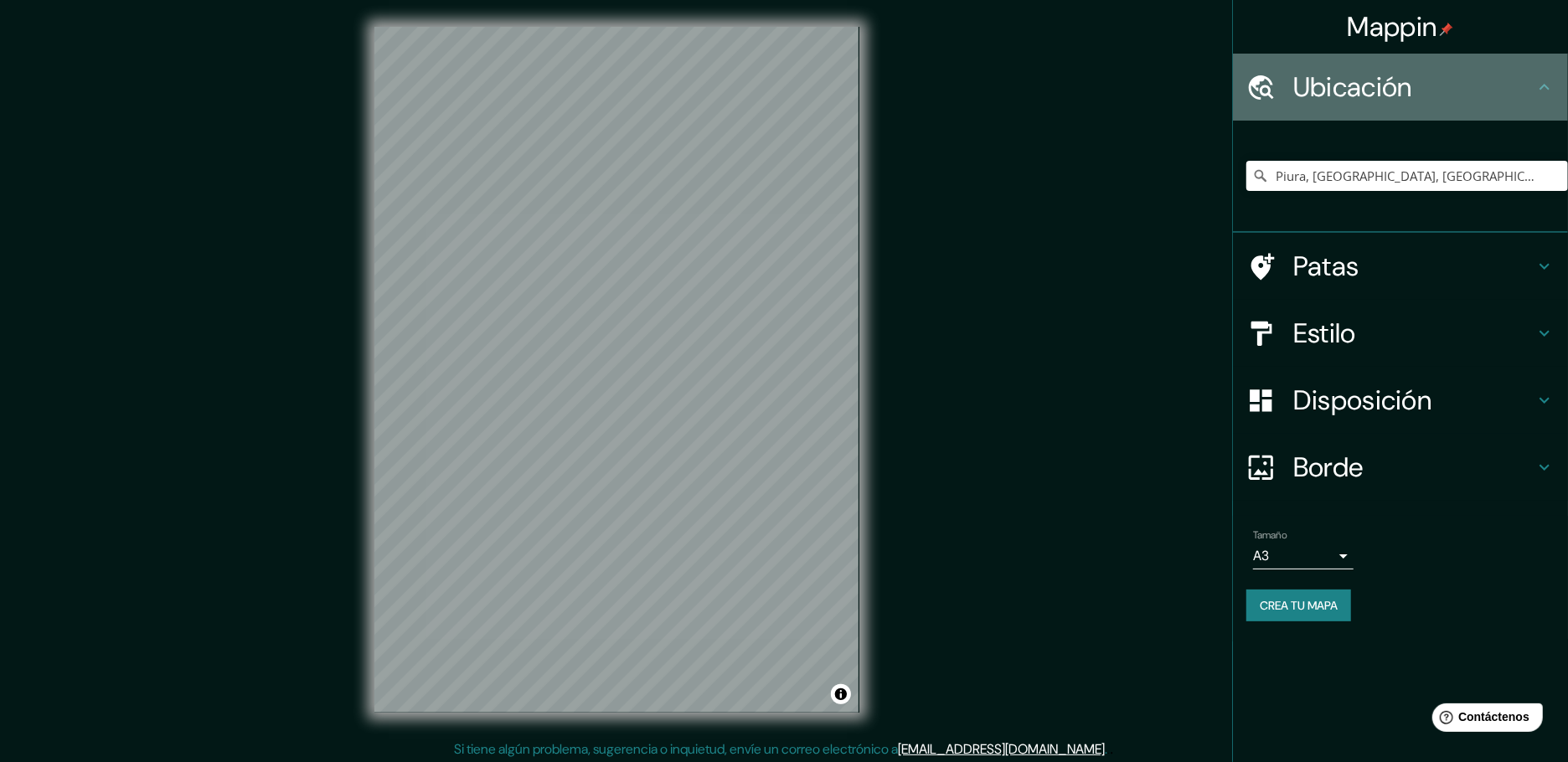
click at [1480, 90] on h4 "Ubicación" at bounding box center [1414, 87] width 242 height 33
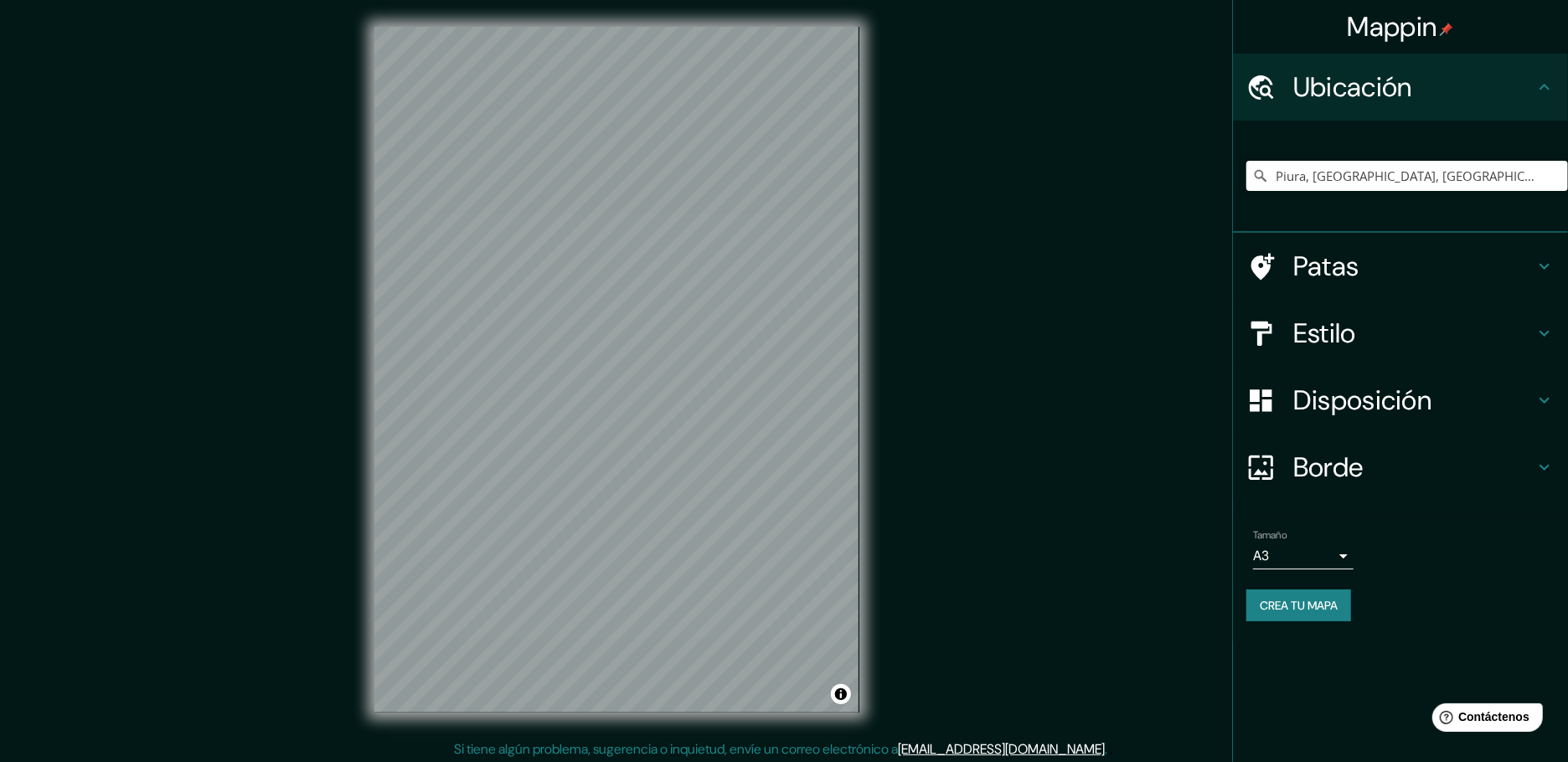
click at [1537, 241] on div "Patas" at bounding box center [1400, 266] width 335 height 67
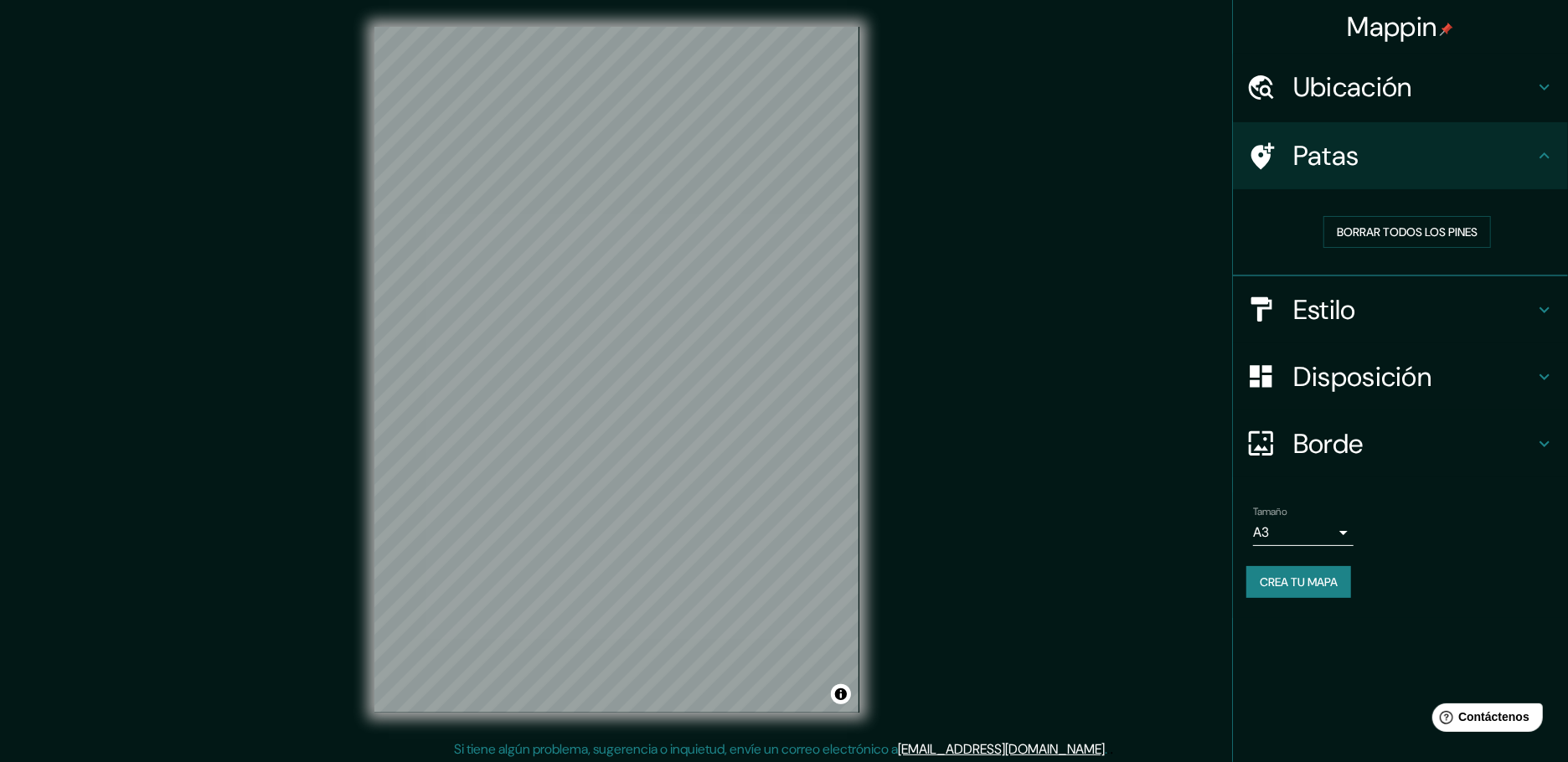
click at [1541, 300] on icon at bounding box center [1544, 309] width 20 height 20
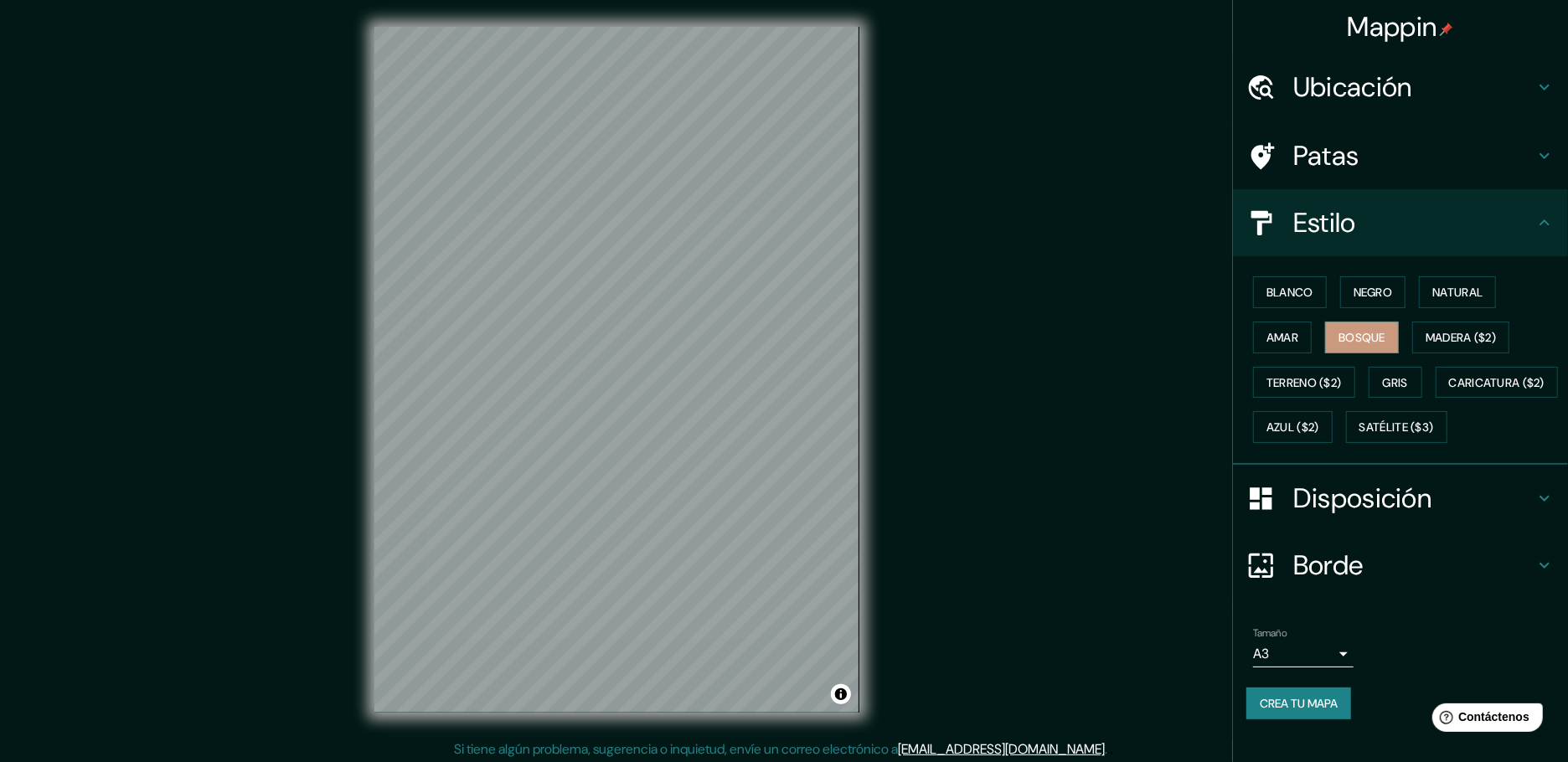
click at [1517, 509] on div "Disposición" at bounding box center [1400, 498] width 335 height 67
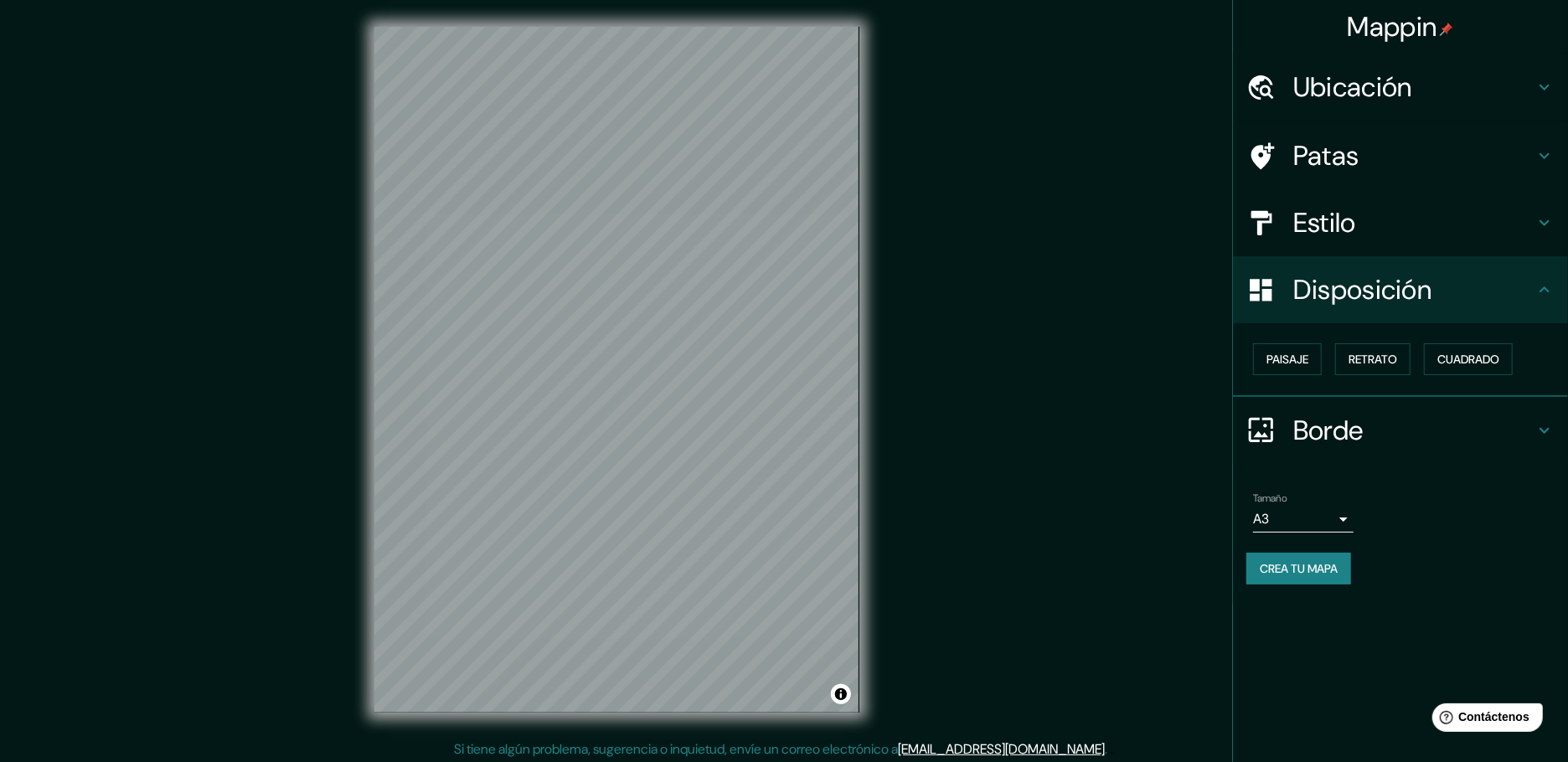
click at [1480, 414] on h4 "Borde" at bounding box center [1414, 431] width 242 height 33
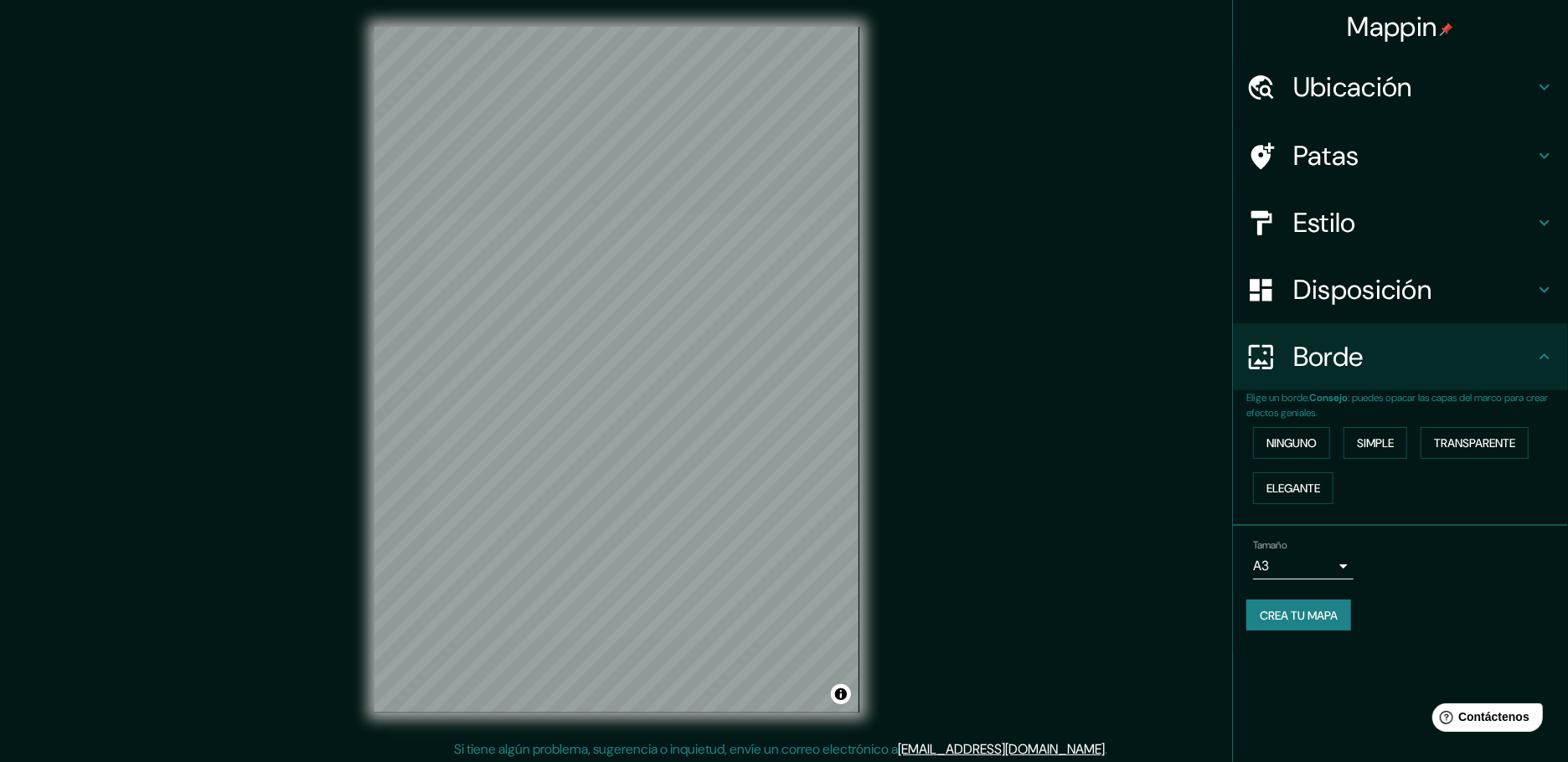
click at [1475, 623] on div "Mappin Ubicación Piura, [GEOGRAPHIC_DATA], [GEOGRAPHIC_DATA] Patas Estilo Dispo…" at bounding box center [1400, 381] width 336 height 762
click at [1371, 226] on h4 "Estilo" at bounding box center [1414, 222] width 242 height 33
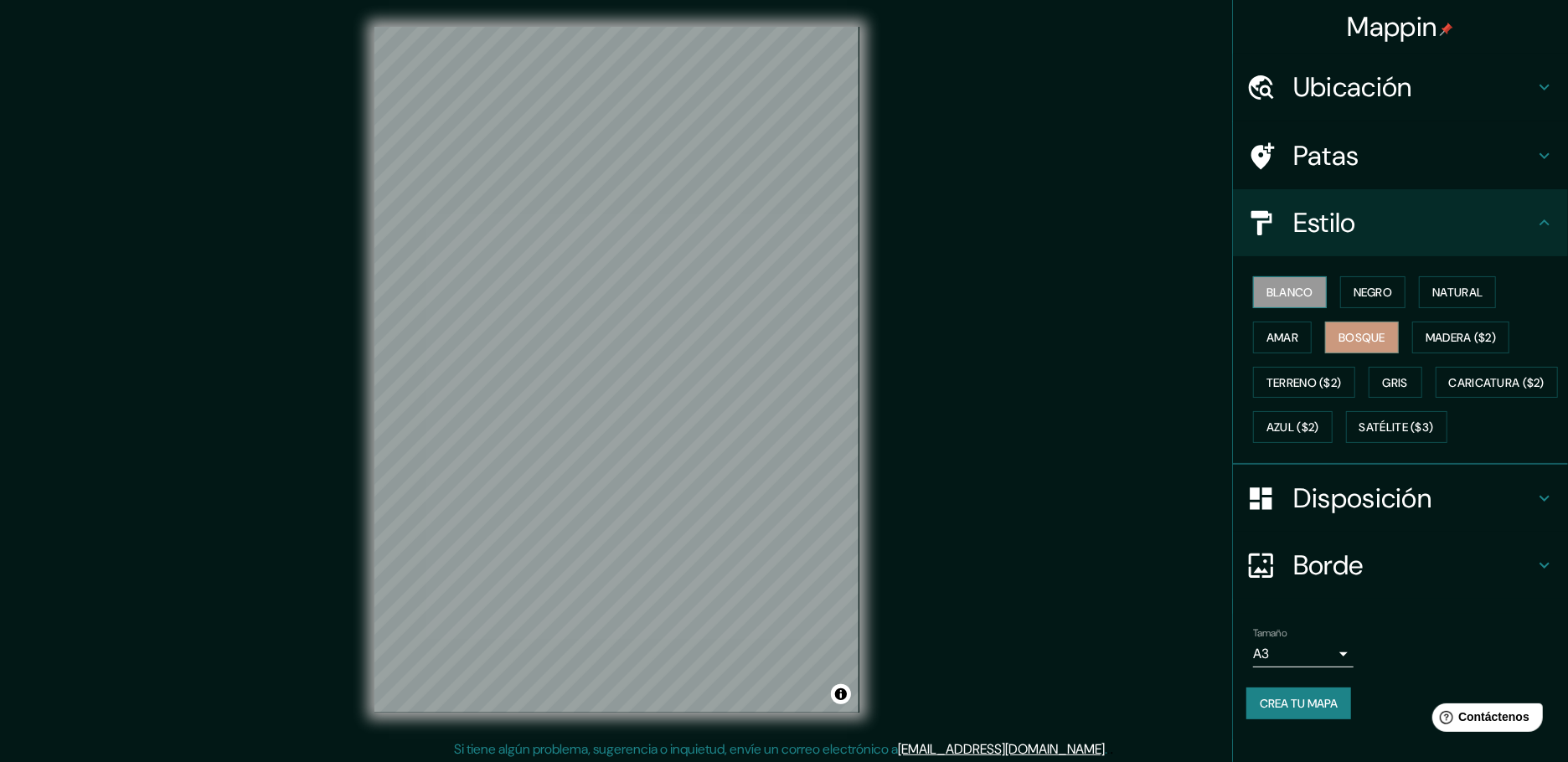
click at [1293, 285] on font "Blanco" at bounding box center [1289, 292] width 47 height 15
click at [1363, 285] on font "Negro" at bounding box center [1373, 292] width 40 height 15
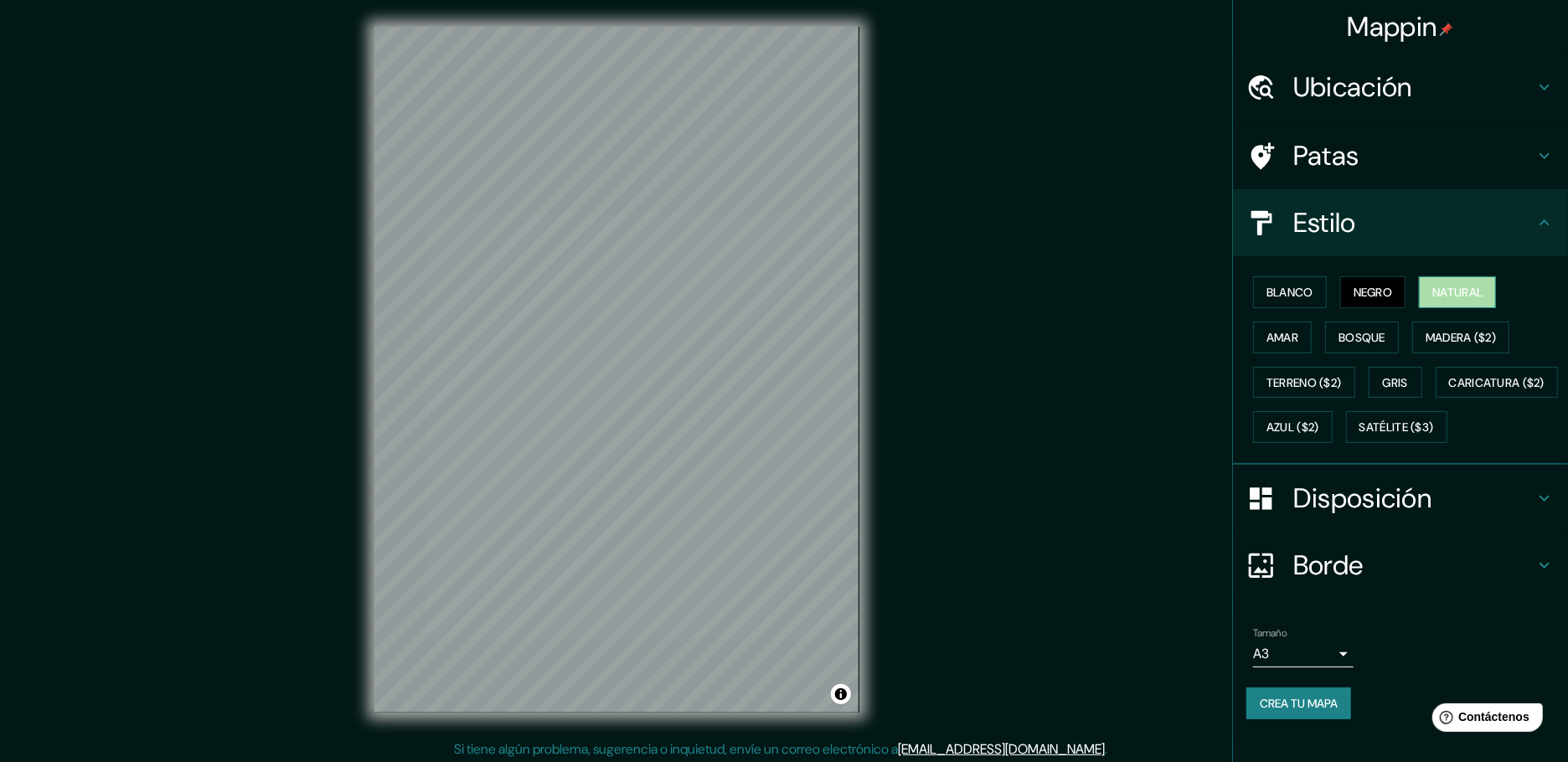
click at [1452, 288] on font "Natural" at bounding box center [1457, 292] width 50 height 22
click at [1281, 322] on button "Amar" at bounding box center [1282, 337] width 59 height 32
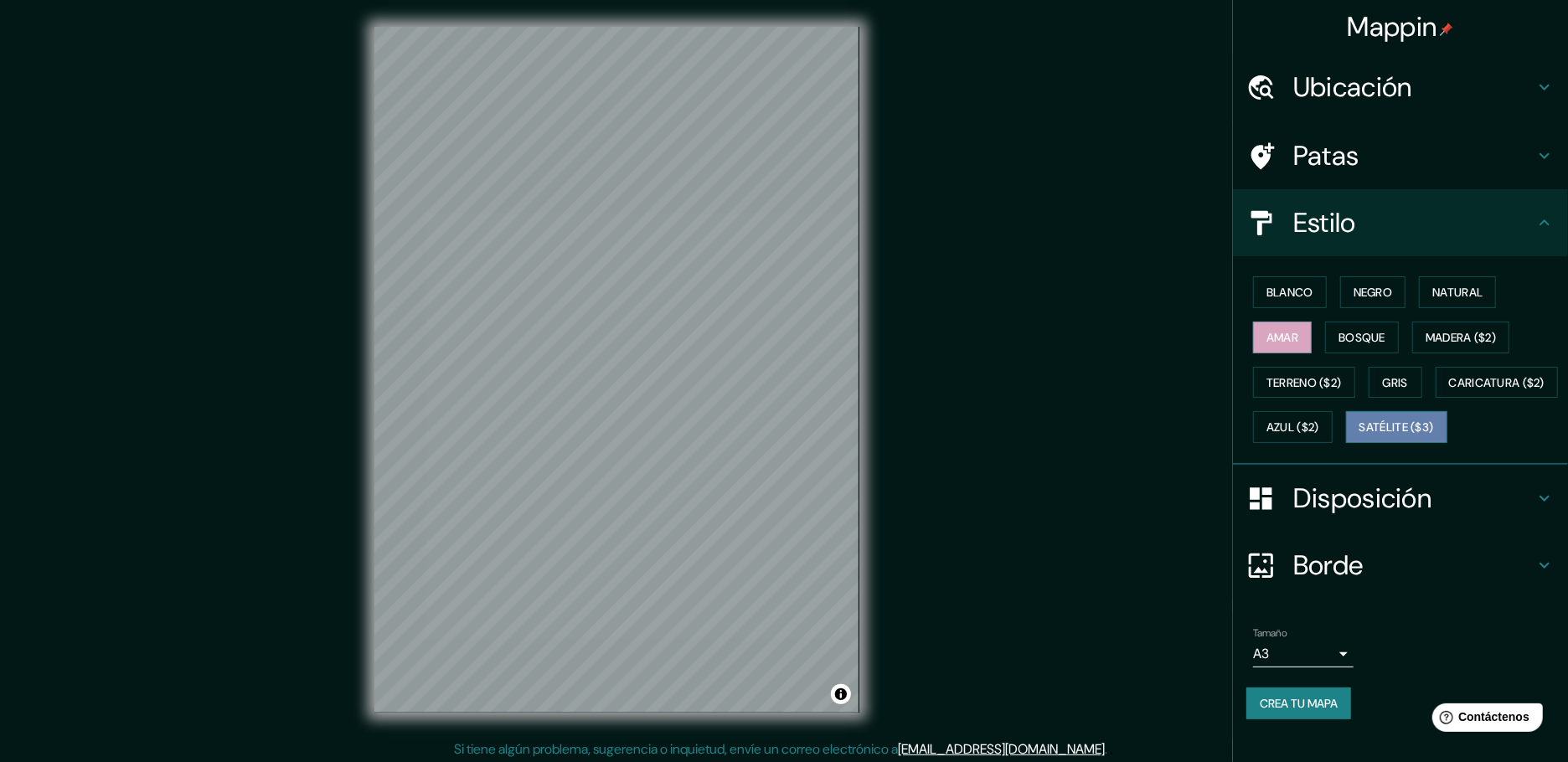
click at [1372, 421] on font "Satélite ($3)" at bounding box center [1397, 428] width 75 height 15
click at [1321, 411] on button "Azul ($2)" at bounding box center [1293, 427] width 80 height 32
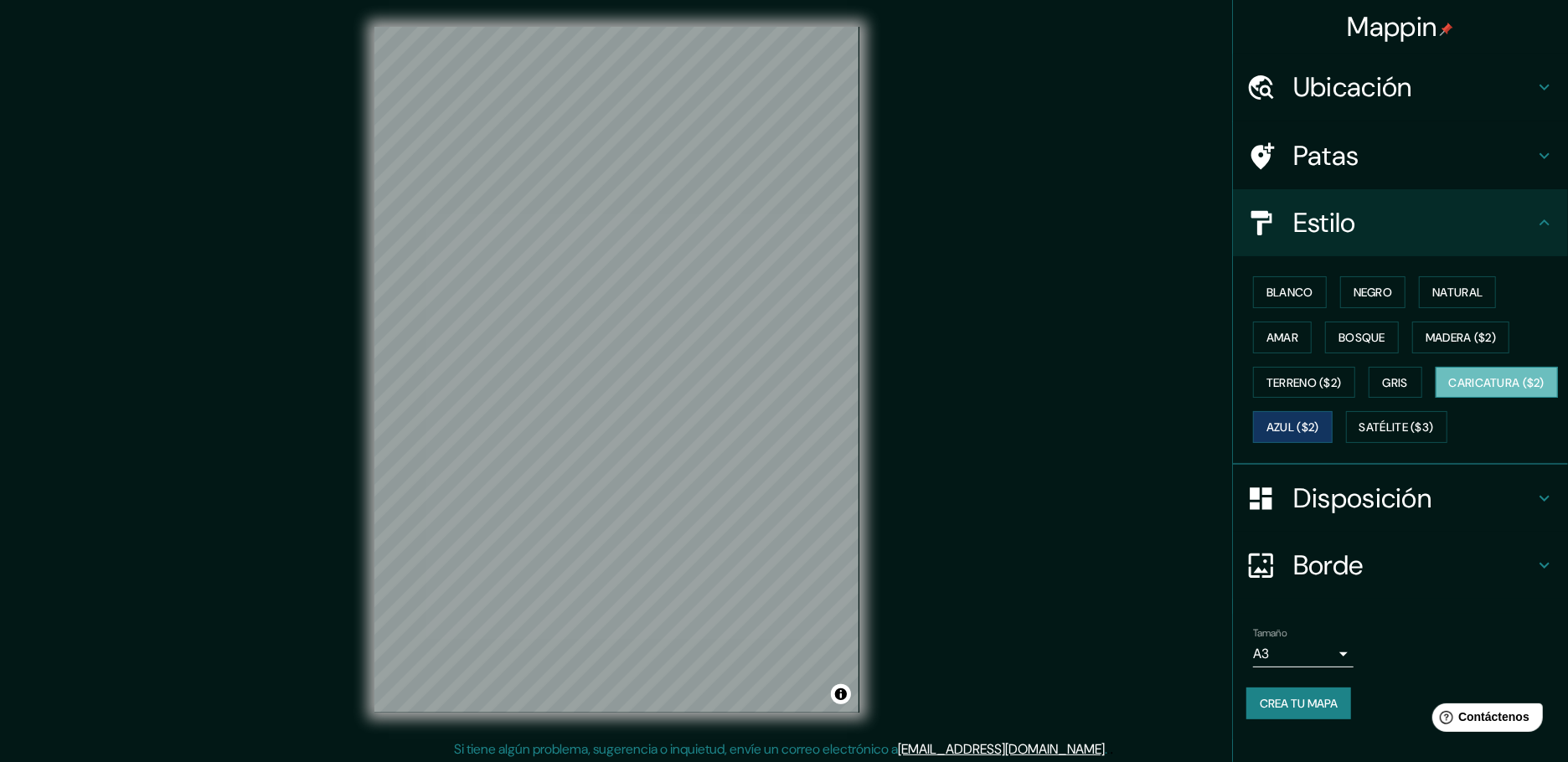
click at [1455, 375] on font "Caricatura ($2)" at bounding box center [1498, 382] width 97 height 15
click at [1407, 375] on font "Gris" at bounding box center [1396, 382] width 25 height 15
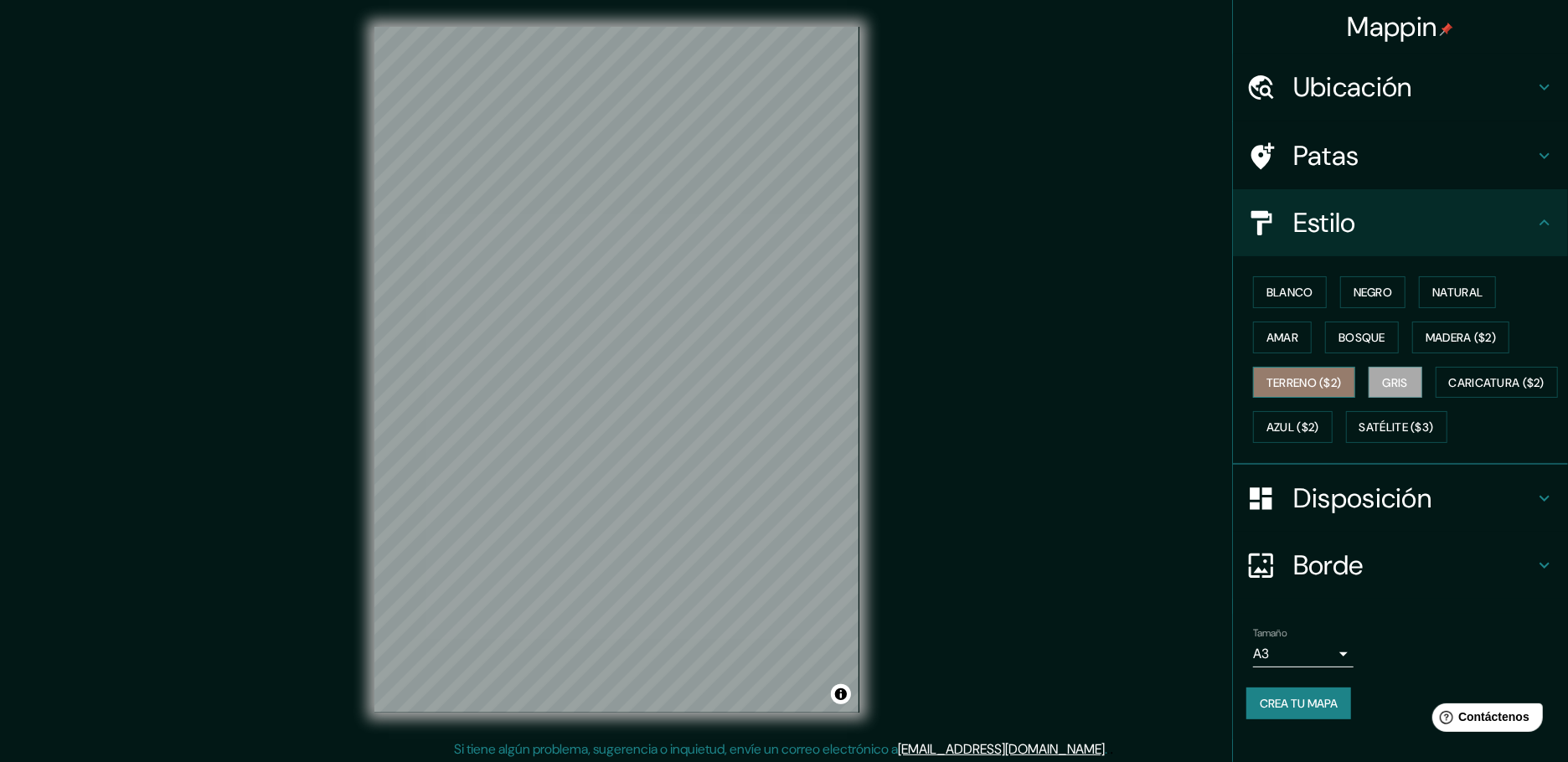
click at [1343, 367] on button "Terreno ($2)" at bounding box center [1304, 383] width 102 height 32
click at [1454, 330] on font "Madera ($2)" at bounding box center [1461, 337] width 70 height 15
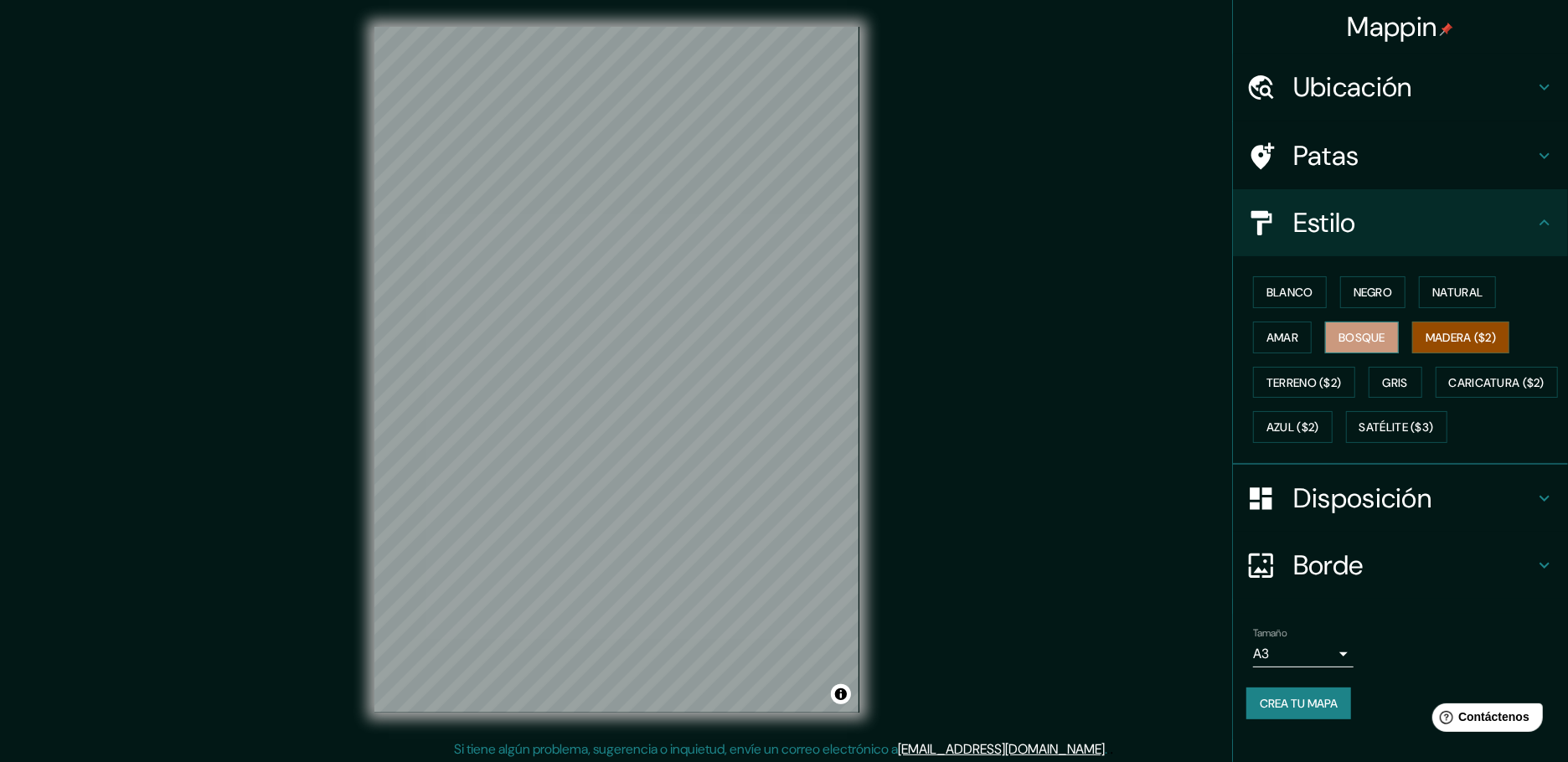
click at [1360, 330] on font "Bosque" at bounding box center [1361, 337] width 47 height 15
